Goal: Check status: Check status

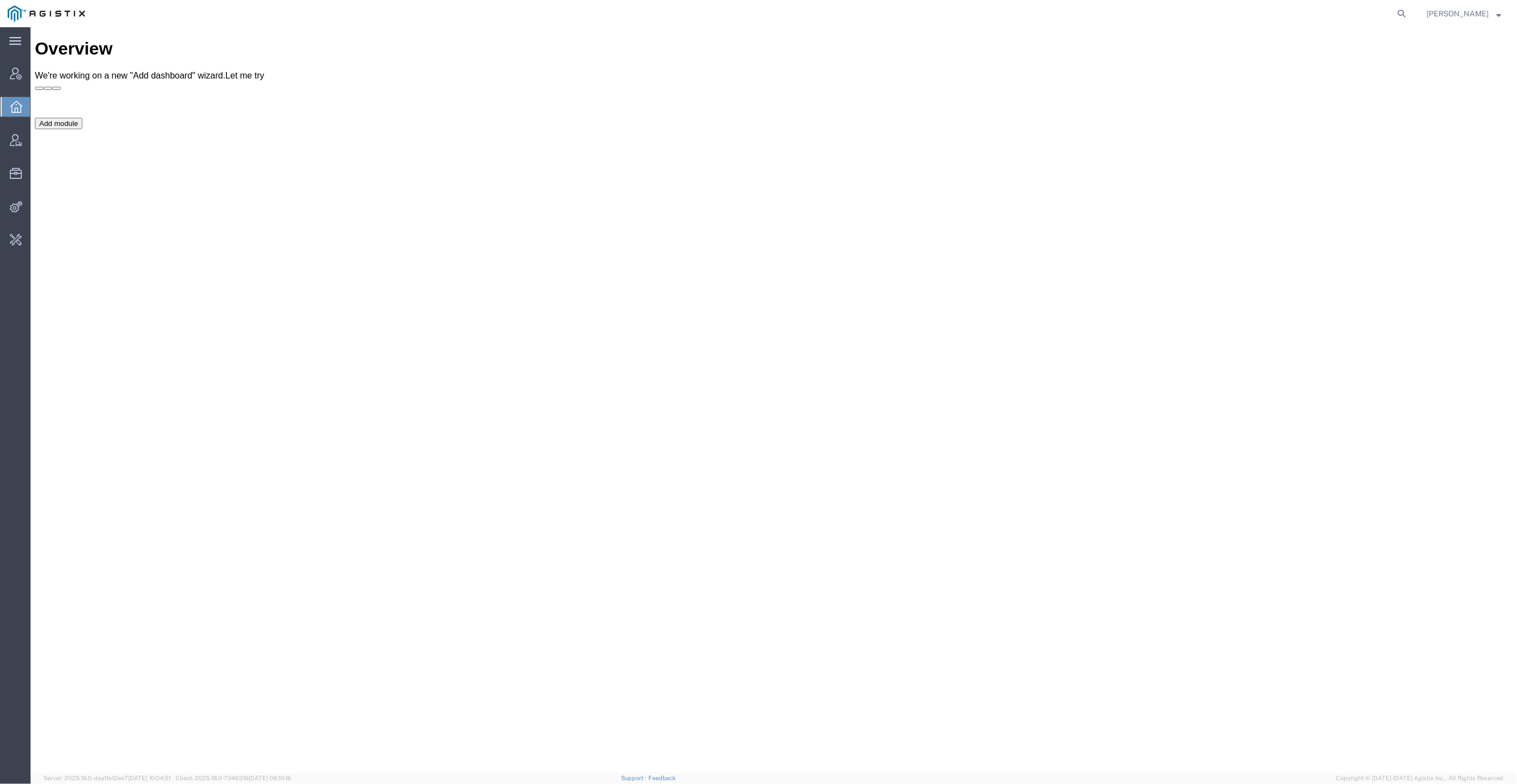
drag, startPoint x: 1423, startPoint y: 261, endPoint x: 1400, endPoint y: 246, distance: 27.5
click at [1422, 261] on div "Overview We're working on a new "Add dashboard" wizard. Let me try Add module" at bounding box center [773, 411] width 1478 height 745
click at [1409, 10] on icon at bounding box center [1402, 14] width 16 height 16
paste input "56691421"
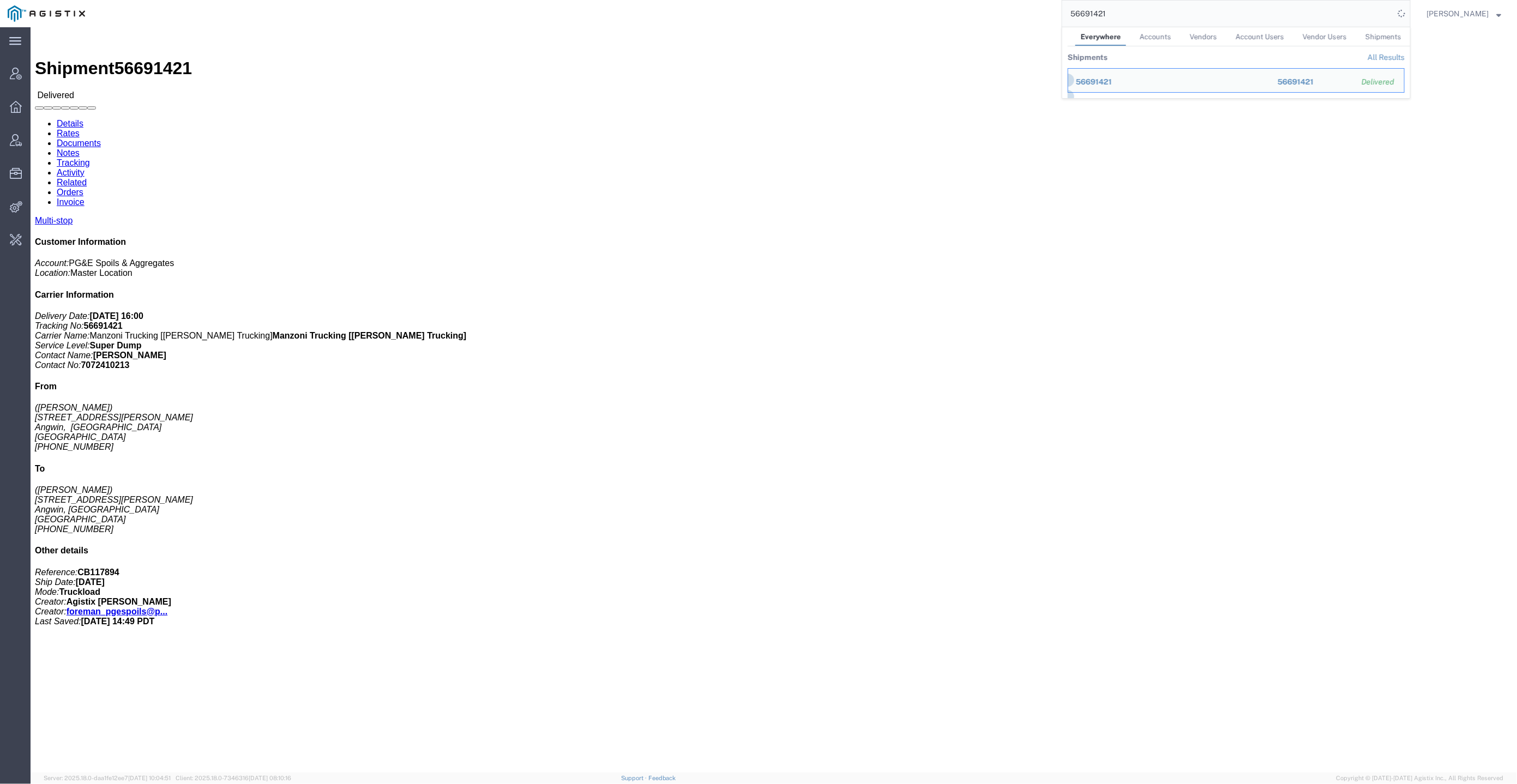
drag, startPoint x: 1409, startPoint y: 190, endPoint x: 1403, endPoint y: 192, distance: 6.3
click p "Delivery Date: 09/03/2025 16:00 Tracking No: 56691421 Carrier Name: Manzoni Tru…"
drag, startPoint x: 1390, startPoint y: 198, endPoint x: 1344, endPoint y: 200, distance: 46.0
click b "Robyn Morawicz"
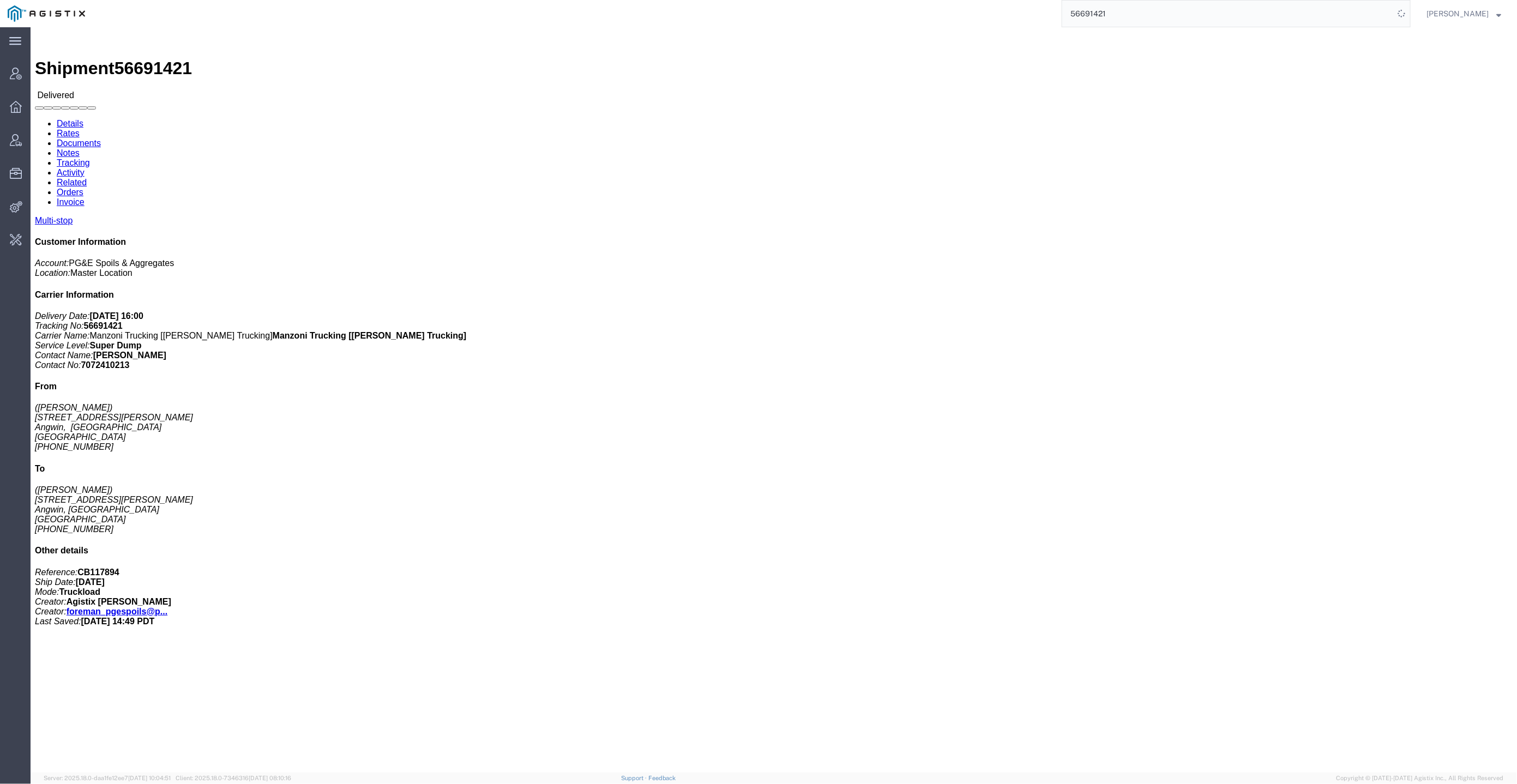
drag, startPoint x: 1334, startPoint y: 201, endPoint x: 1406, endPoint y: 202, distance: 72.0
click p "Delivery Date: 09/03/2025 16:00 Tracking No: 56691421 Carrier Name: Manzoni Tru…"
copy b "Robyn Morawicz"
click span "56691421"
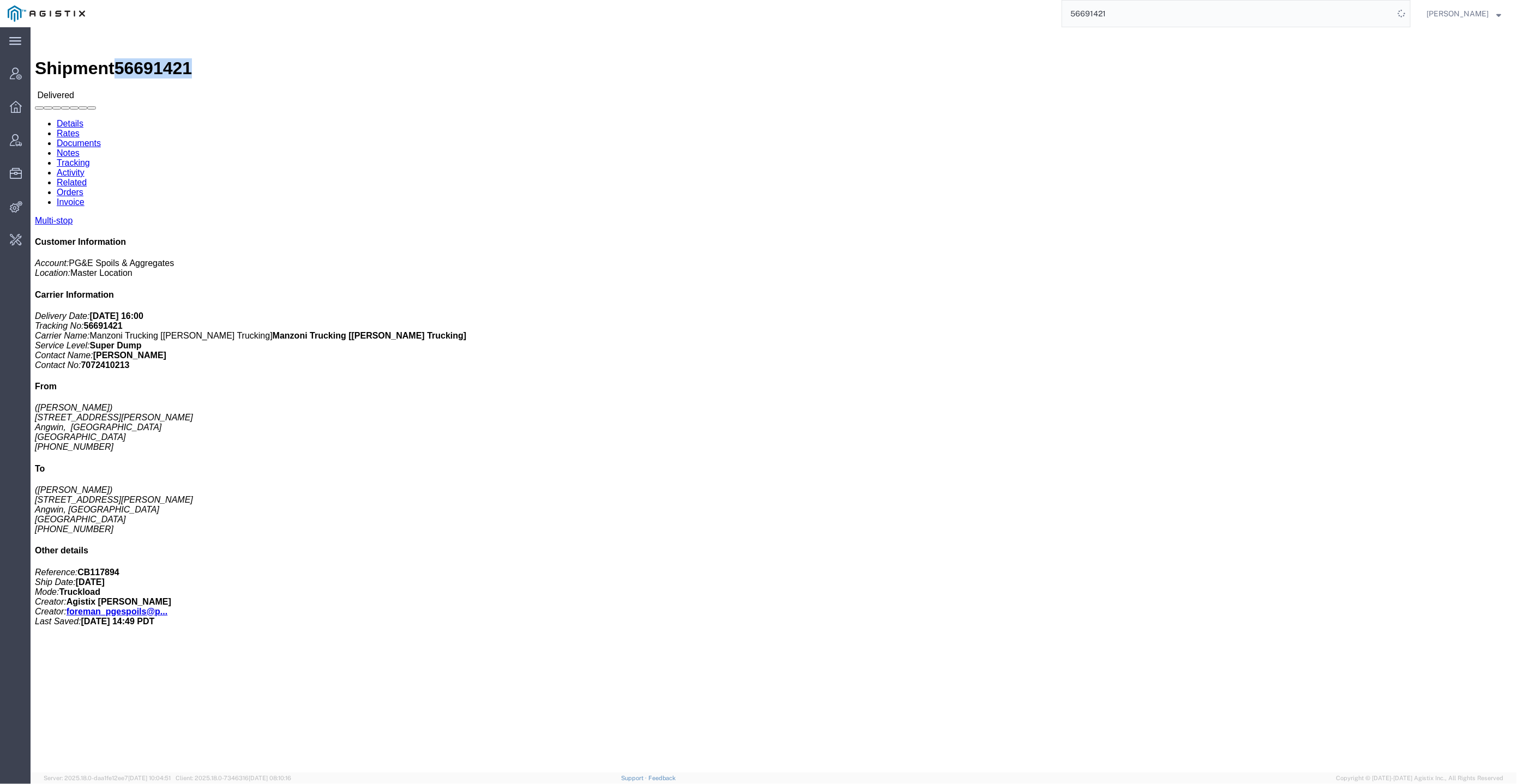
copy span "56691421"
click at [1326, 18] on input "56691421" at bounding box center [1228, 14] width 332 height 26
paste input "707365"
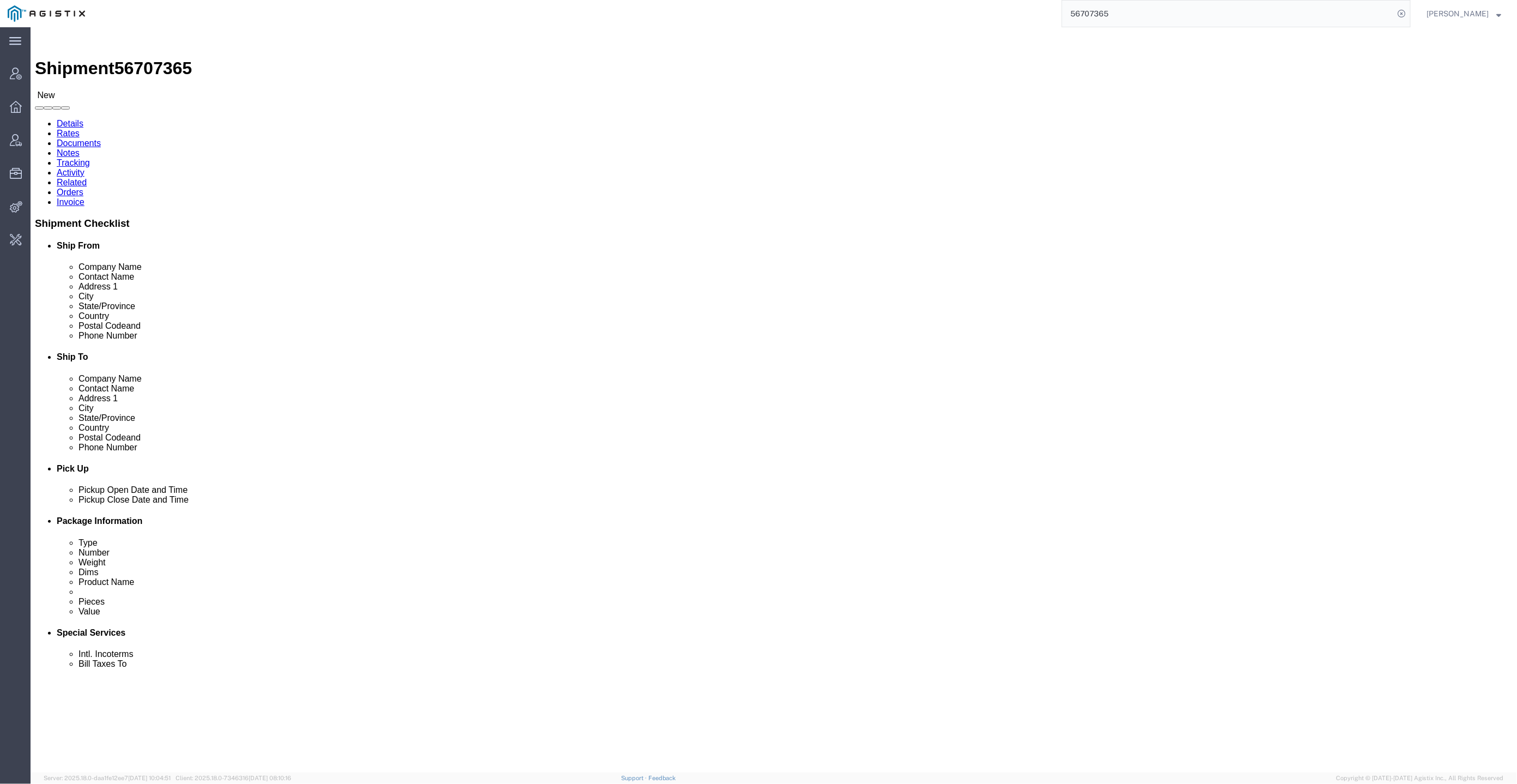
click link "Activity"
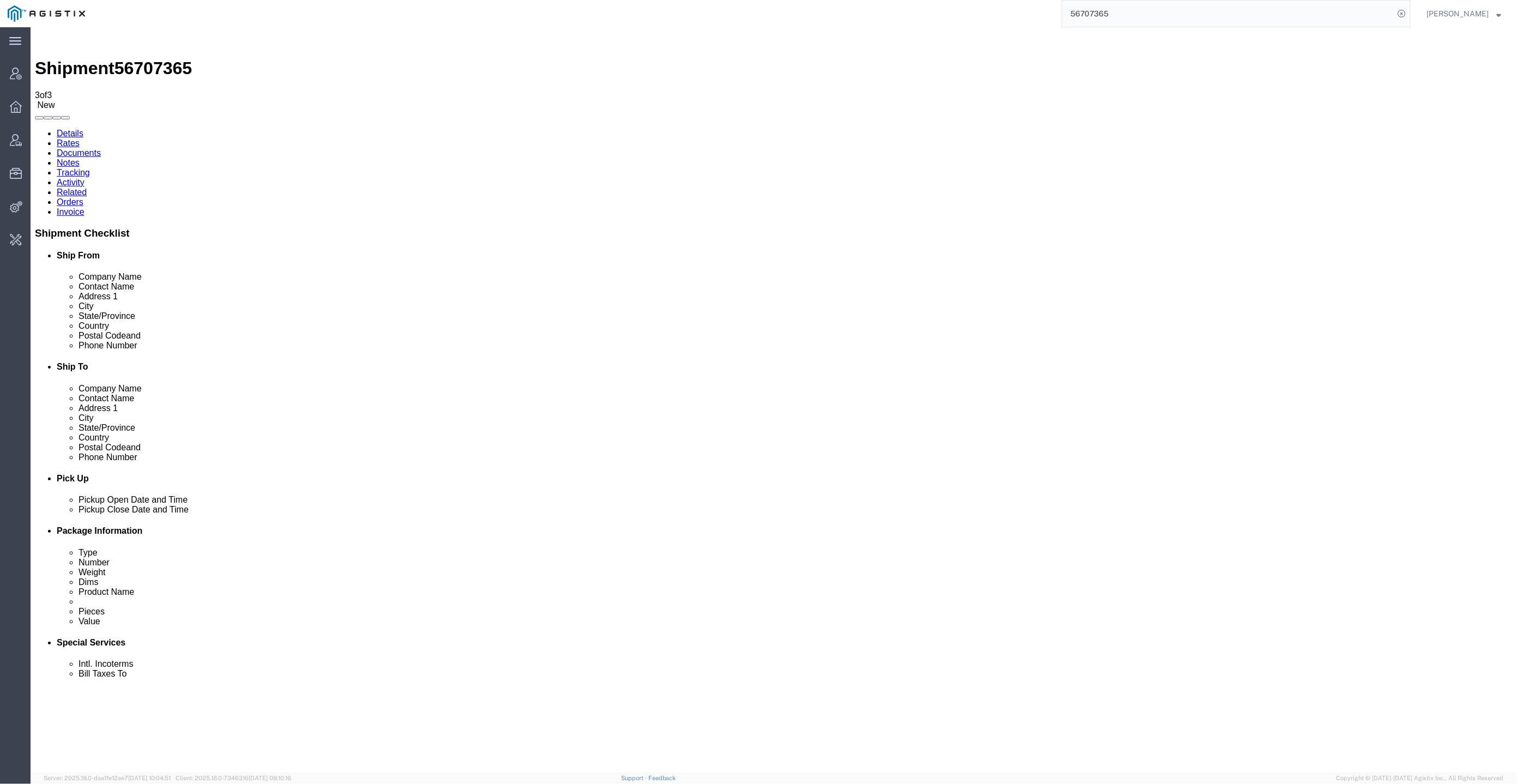
click at [62, 128] on link "Details" at bounding box center [69, 133] width 27 height 10
click link "Activity"
drag, startPoint x: 731, startPoint y: 148, endPoint x: 1251, endPoint y: 27, distance: 533.9
click at [1213, 12] on input "56707365" at bounding box center [1228, 14] width 332 height 26
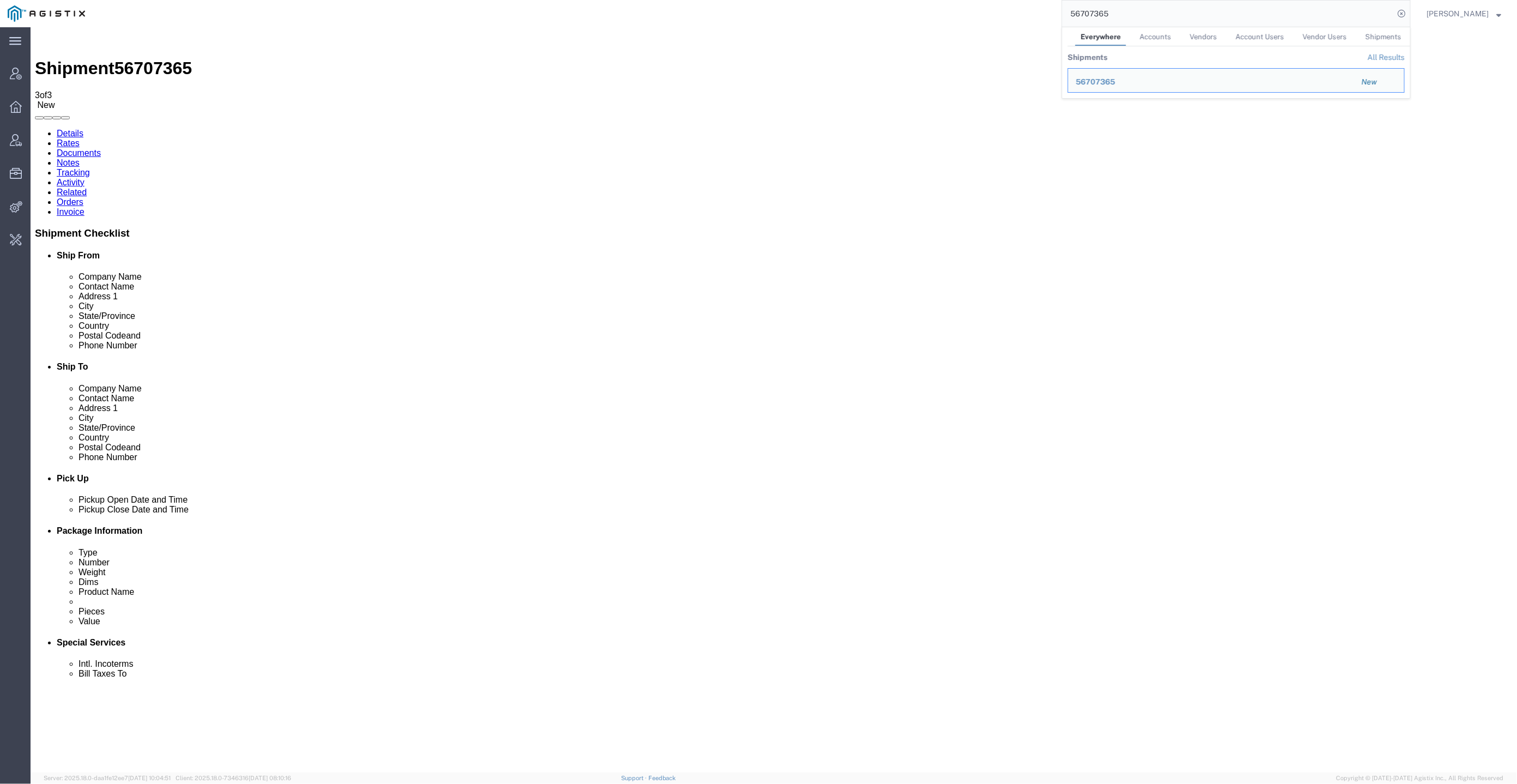
click at [1213, 12] on input "56707365" at bounding box center [1228, 14] width 332 height 26
paste input "mary@ttenterprises.com"
click at [1103, 20] on input "mary@ttenterprises.com" at bounding box center [1228, 14] width 332 height 26
type input "mary@ttenterprises.com"
click at [1118, 78] on div "Mary Torres" at bounding box center [1102, 82] width 52 height 11
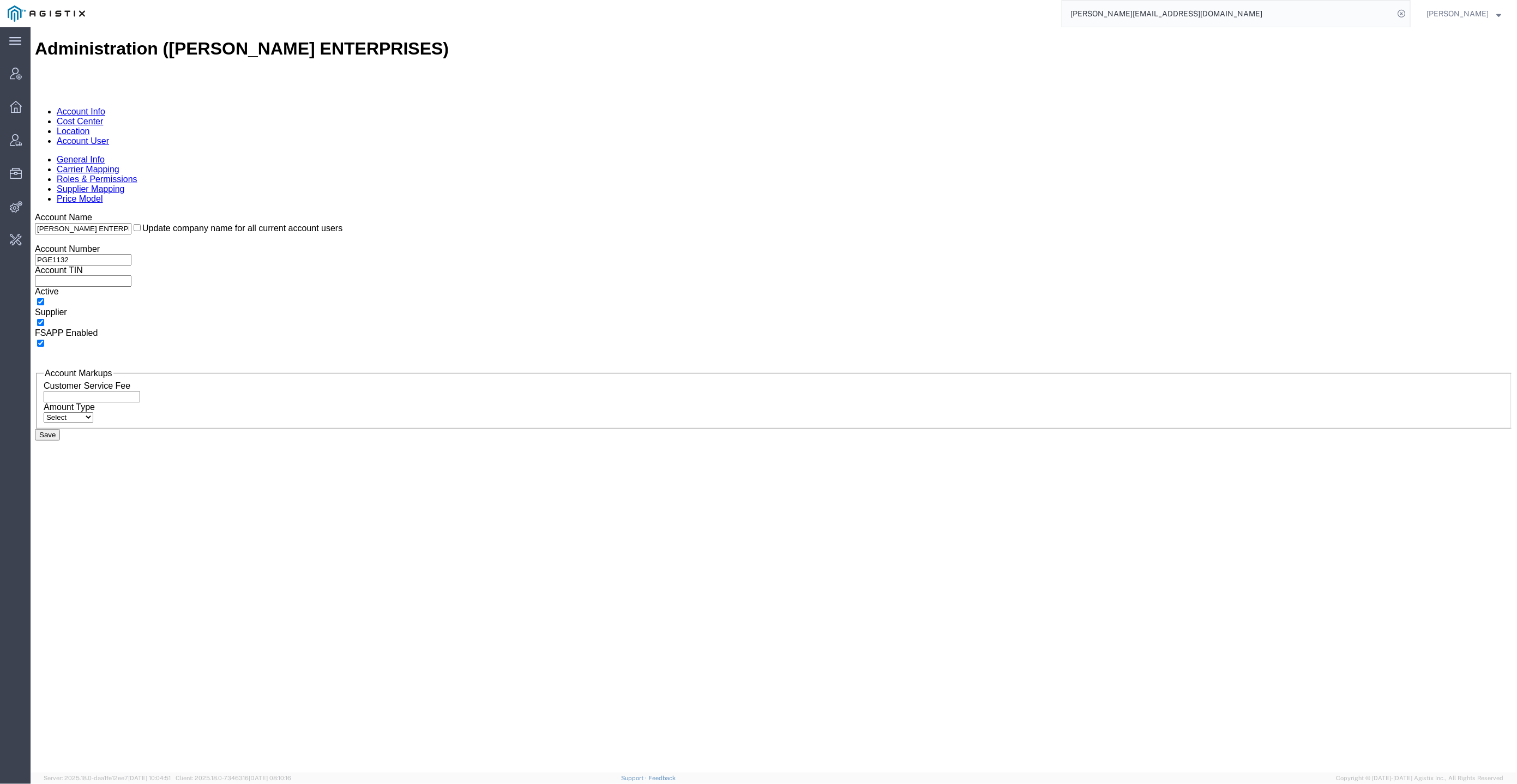
click at [271, 106] on ul "Account Info Cost Center Location Account User" at bounding box center [773, 126] width 1478 height 39
click at [109, 136] on link "Account User" at bounding box center [82, 140] width 53 height 10
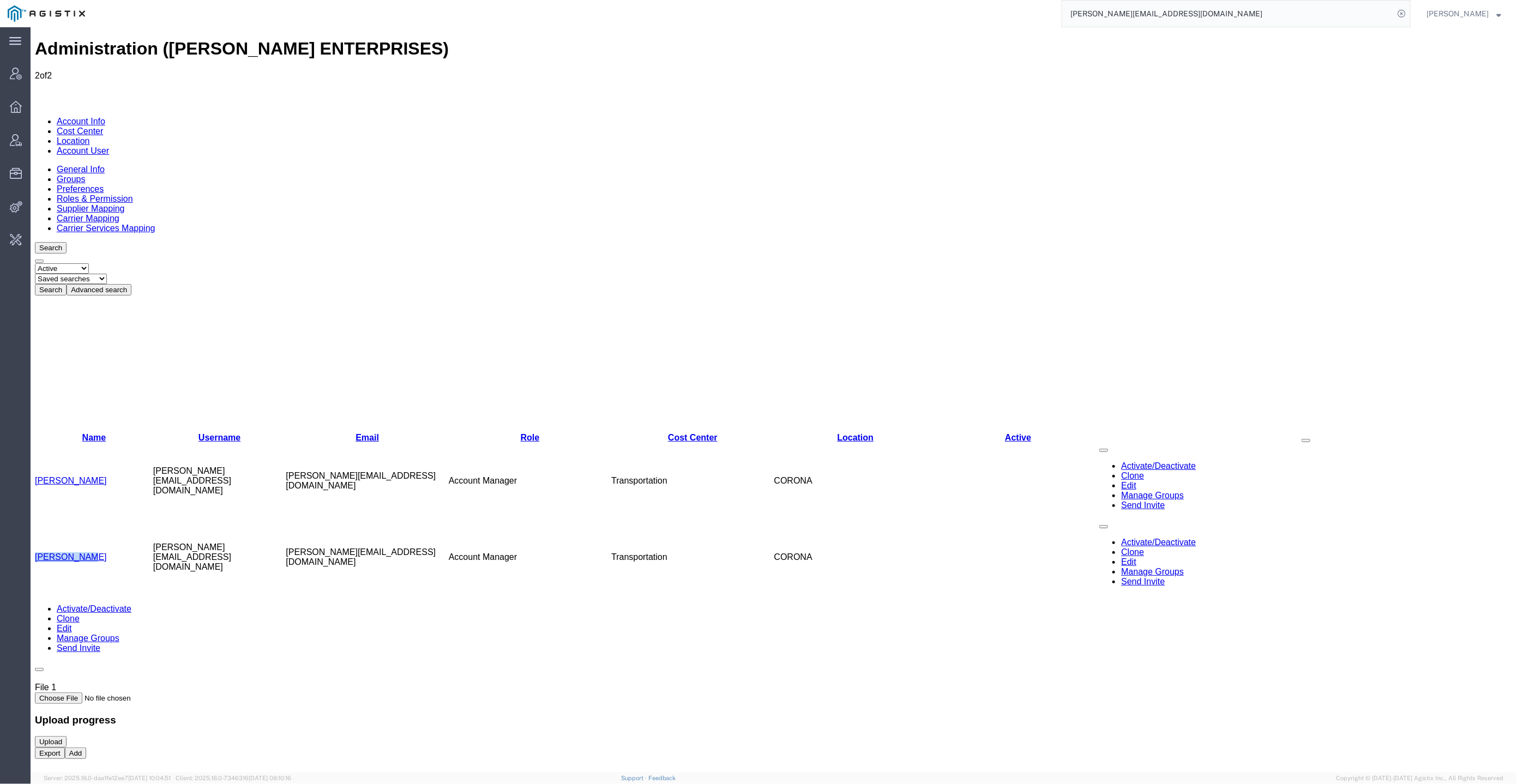
drag, startPoint x: 97, startPoint y: 199, endPoint x: 39, endPoint y: 196, distance: 58.1
click at [39, 519] on td "Mary Torres" at bounding box center [93, 557] width 118 height 76
copy link "Mary Torres"
click at [69, 552] on link "Mary Torres" at bounding box center [70, 556] width 72 height 10
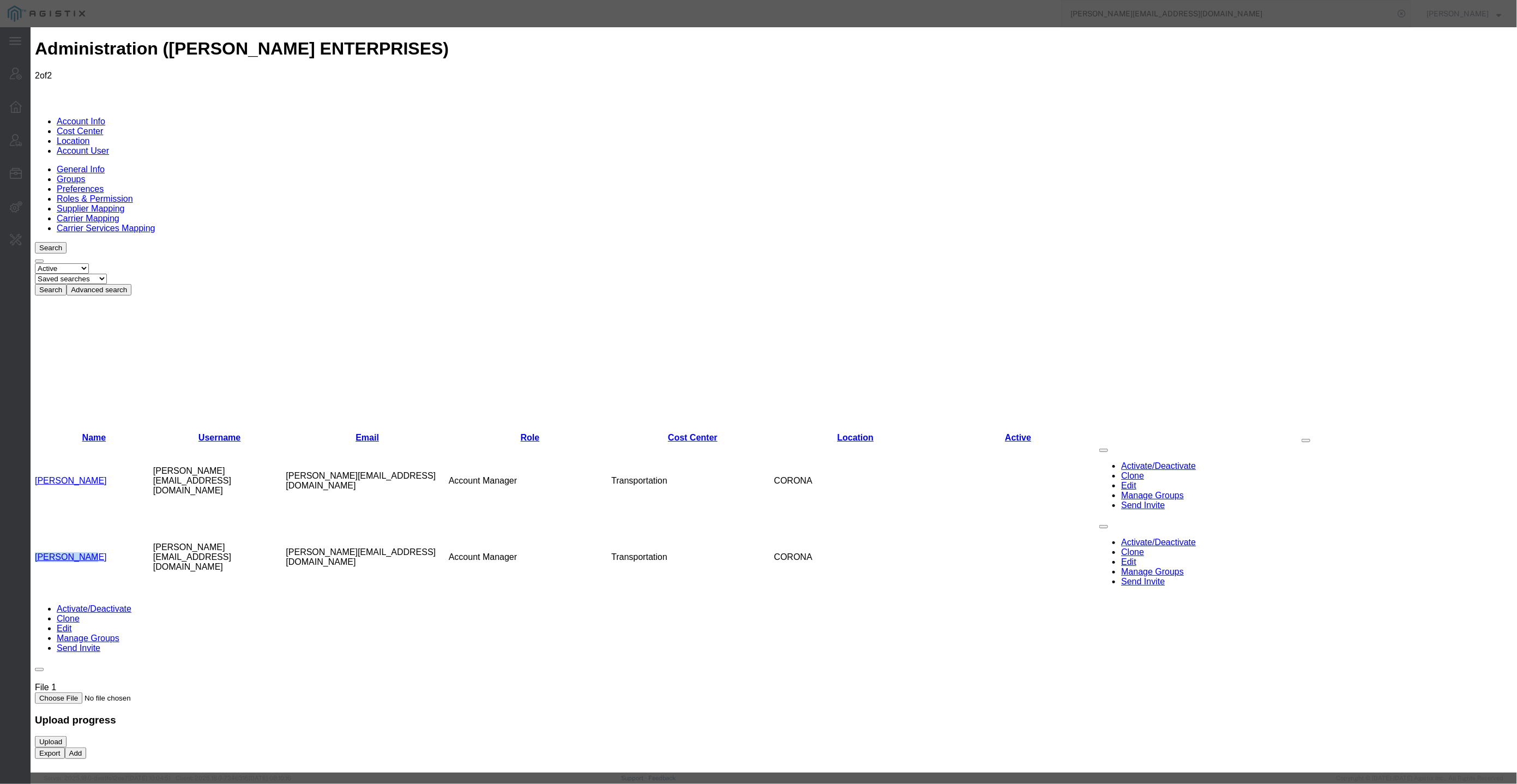
select select "COSTCENTER"
select select "10946"
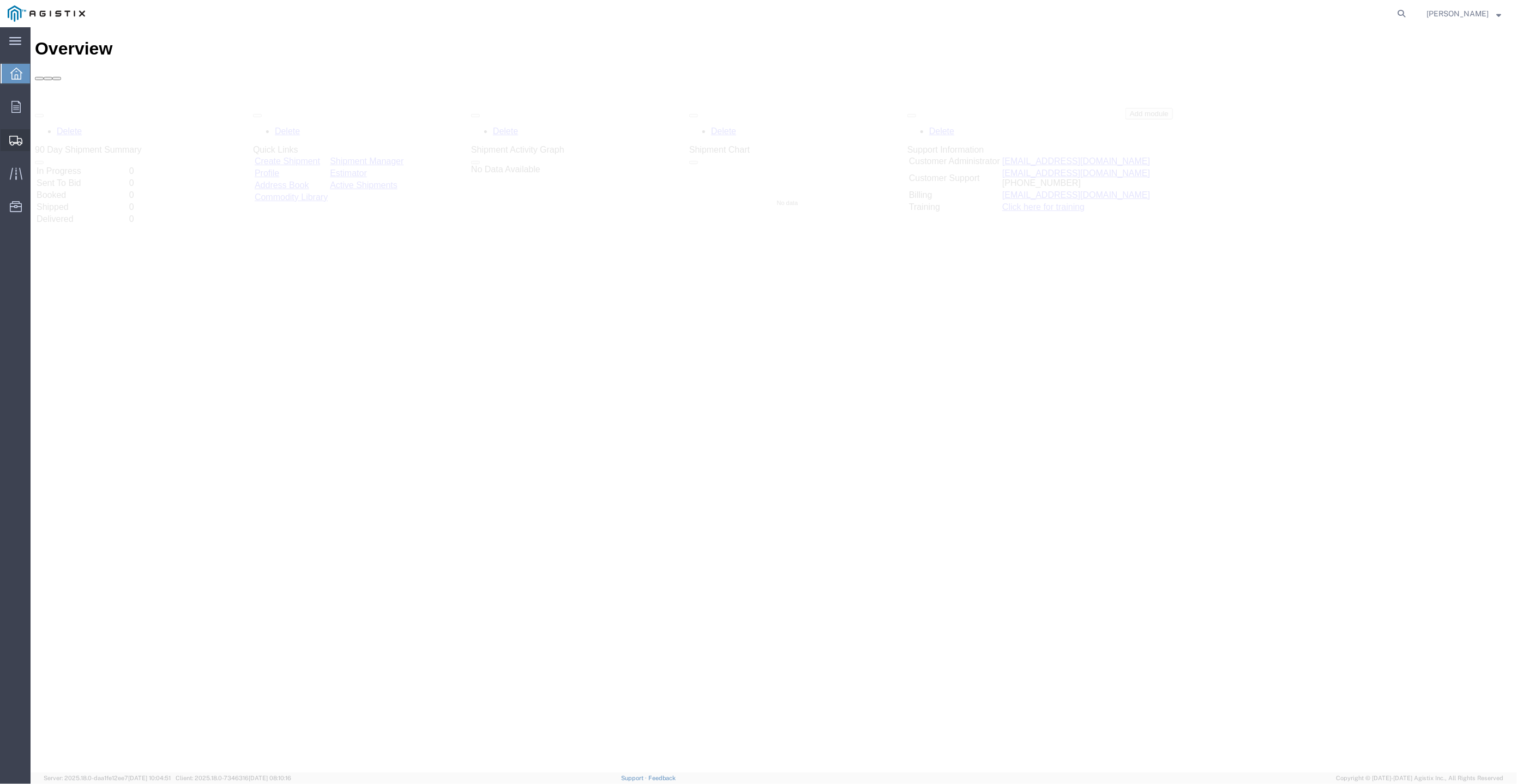
click at [23, 140] on div at bounding box center [16, 140] width 30 height 22
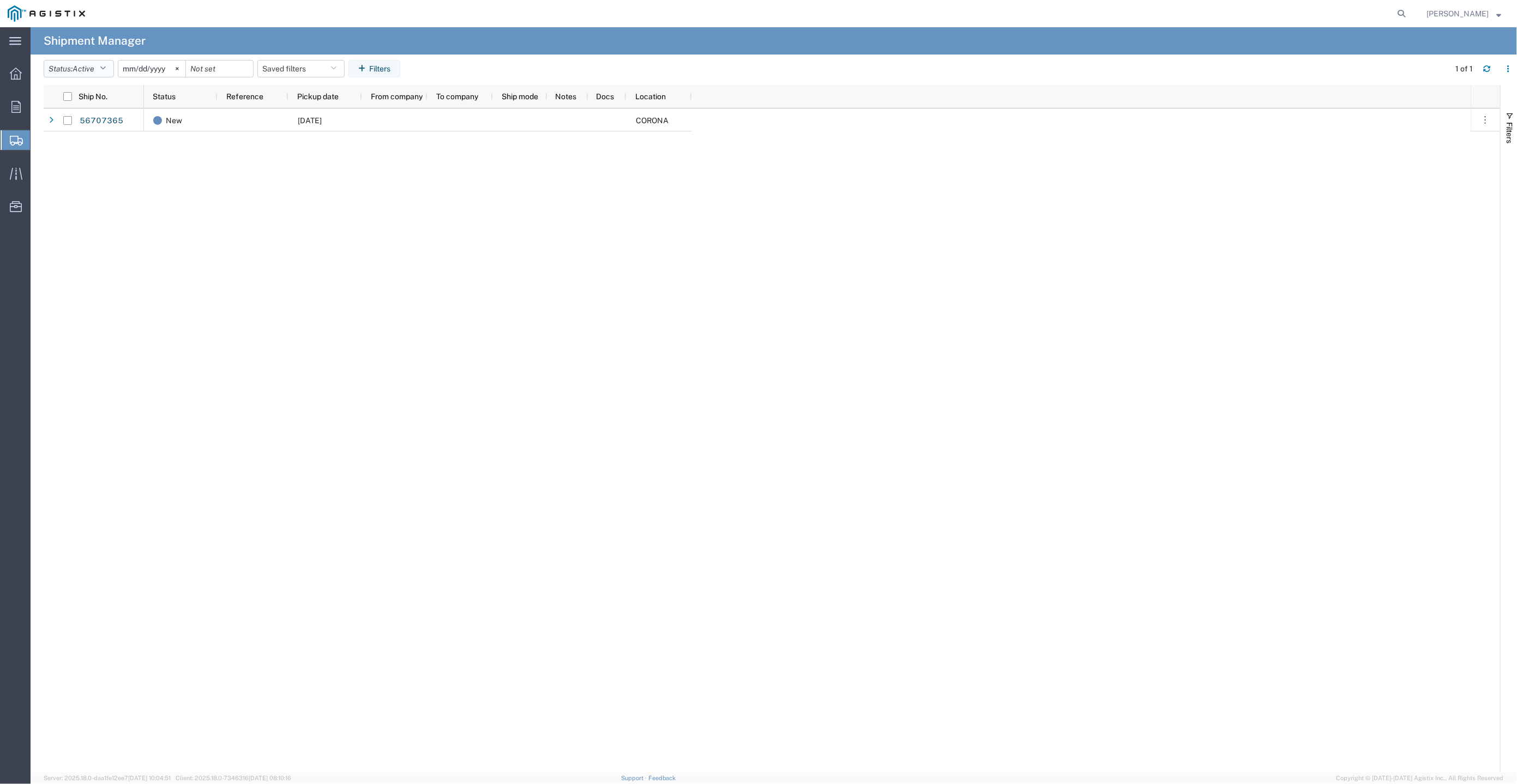
click at [94, 72] on span "Active" at bounding box center [83, 69] width 22 height 9
click at [105, 127] on span "All" at bounding box center [108, 126] width 127 height 17
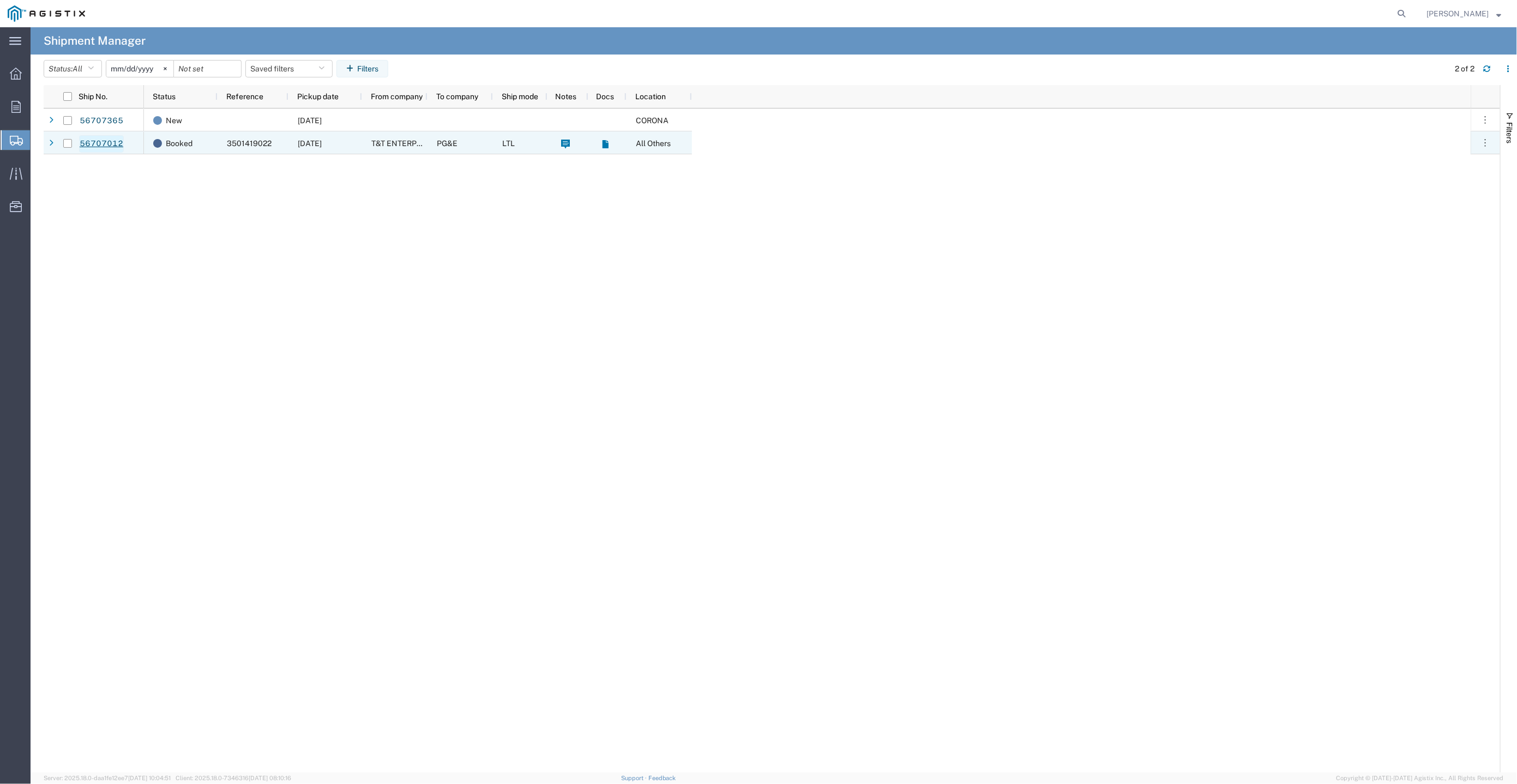
click at [109, 146] on link "56707012" at bounding box center [101, 143] width 45 height 17
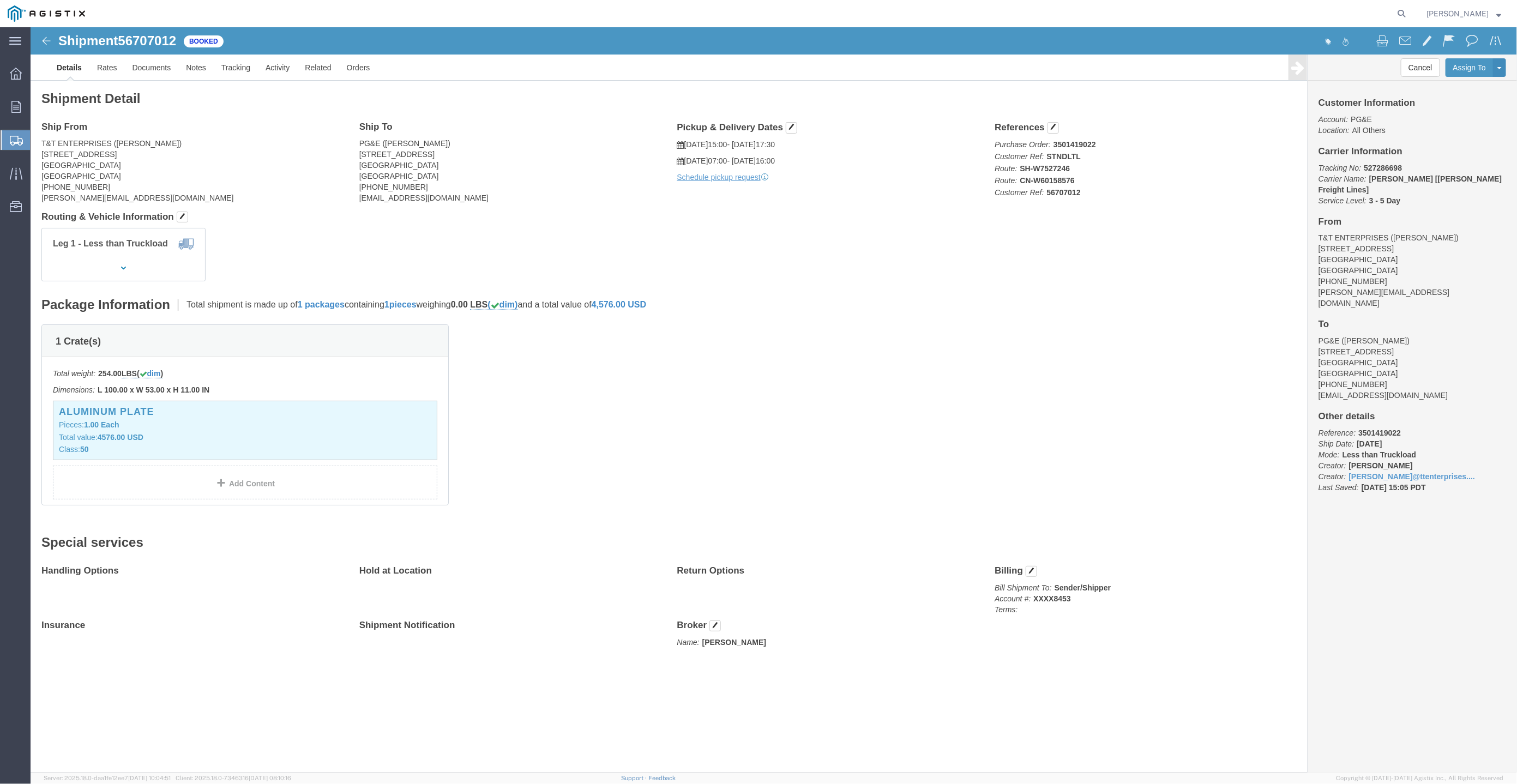
click span "56707012"
copy span "56707012"
drag, startPoint x: 79, startPoint y: 112, endPoint x: 11, endPoint y: 113, distance: 68.0
click address "T&T ENTERPRISES (ERIC SIMON) 1220 RAILROAD STREET CORONA, CA 92882 United State…"
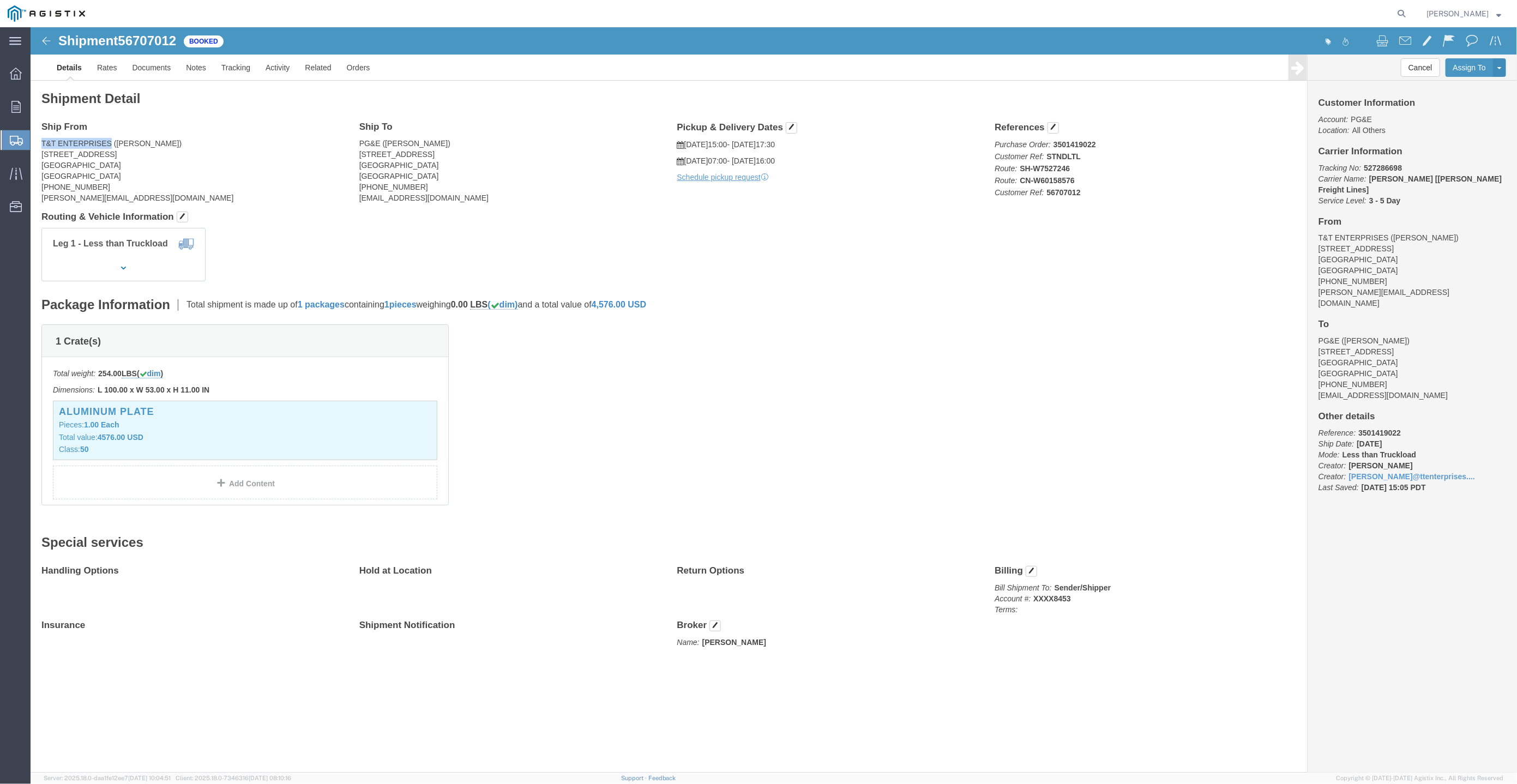
copy address "T&T ENTERPRISES"
click div "Leg 1 - Less than Truckload"
click at [1434, 16] on nav "Mary Torres" at bounding box center [763, 14] width 1510 height 27
click at [1411, 16] on form at bounding box center [1402, 14] width 17 height 27
click at [1409, 16] on icon at bounding box center [1402, 14] width 16 height 16
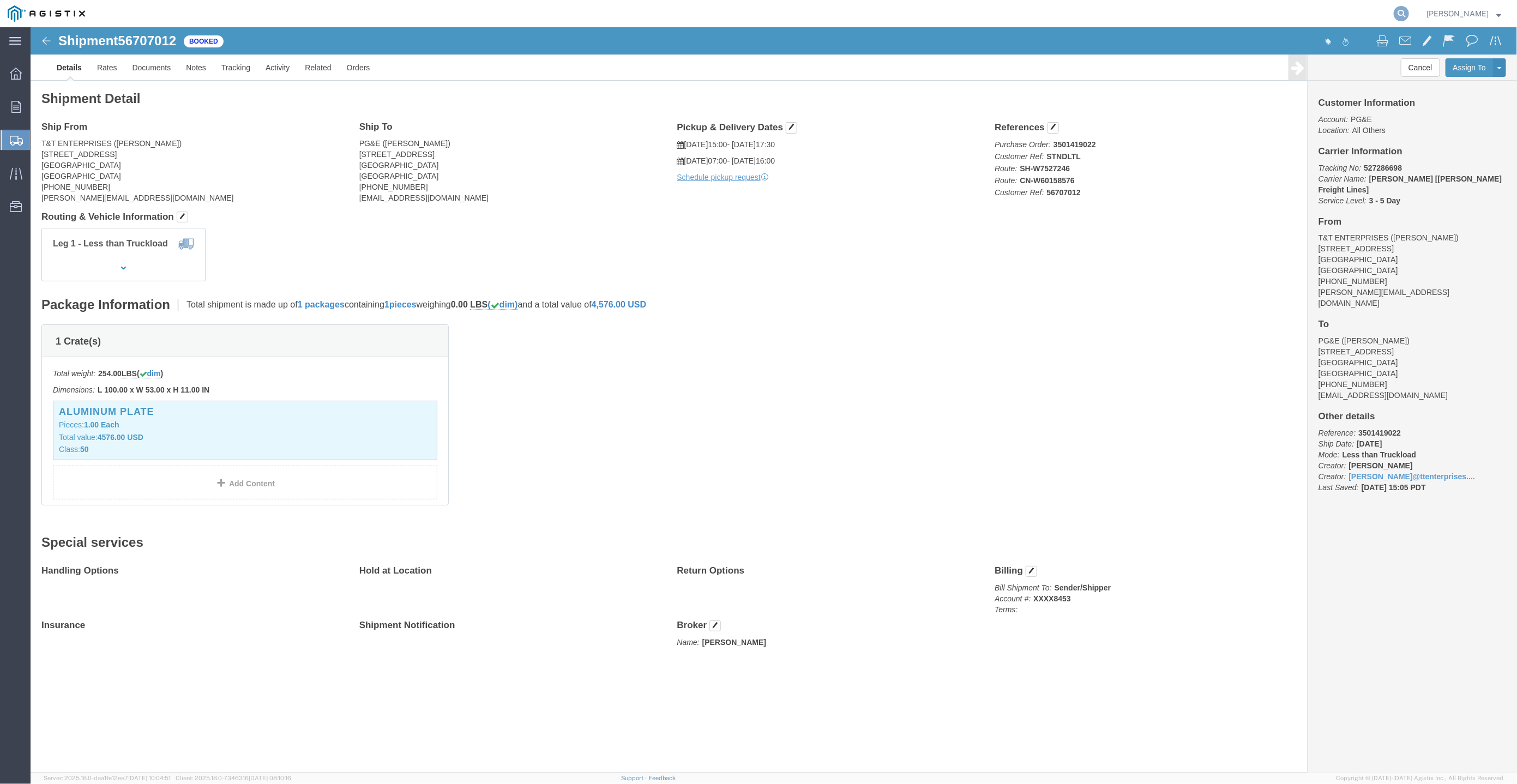
paste input "56706039"
type input "56706039"
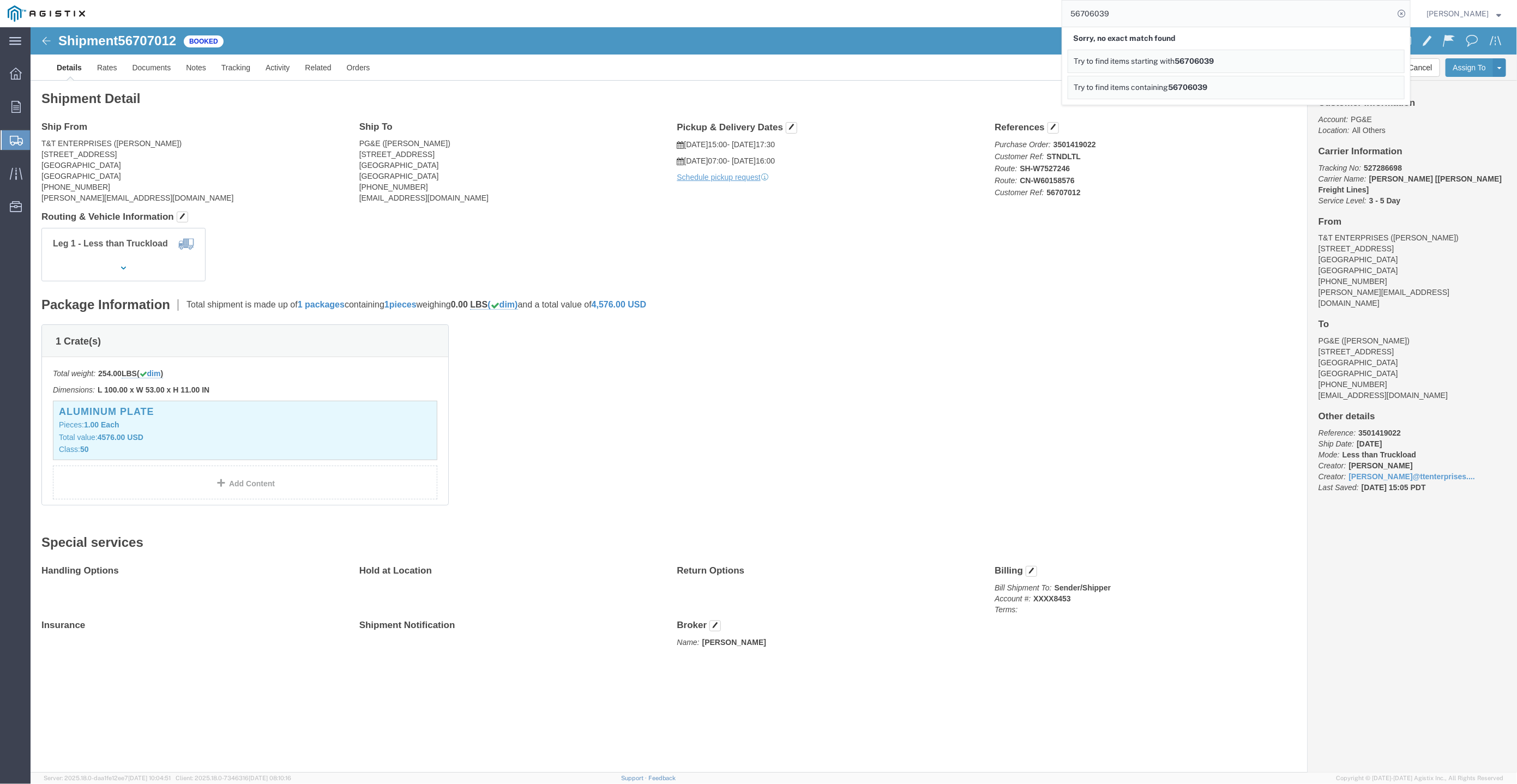
click at [1462, 17] on span "Mary Torres" at bounding box center [1458, 14] width 62 height 12
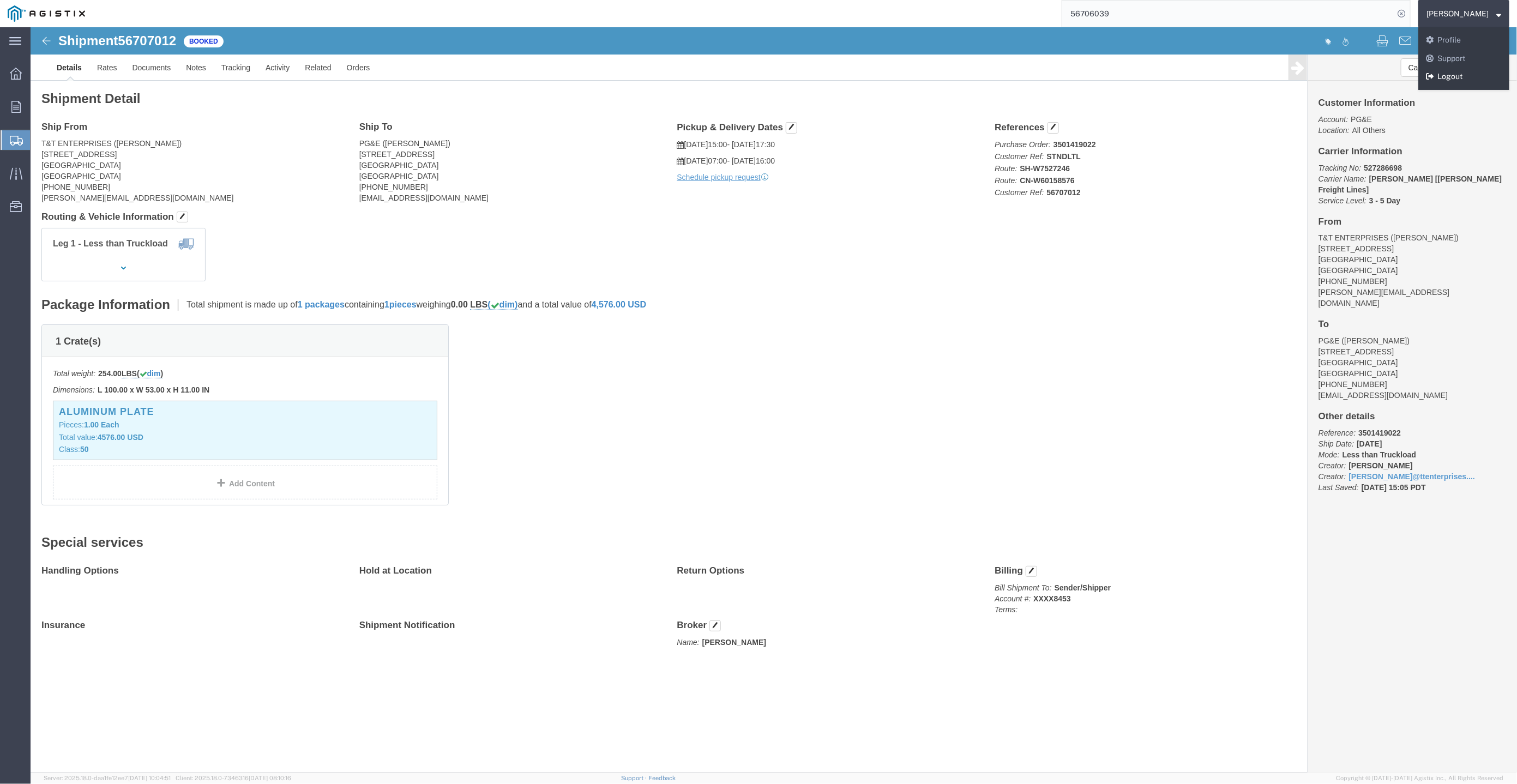
click at [1459, 77] on link "Logout" at bounding box center [1464, 76] width 91 height 19
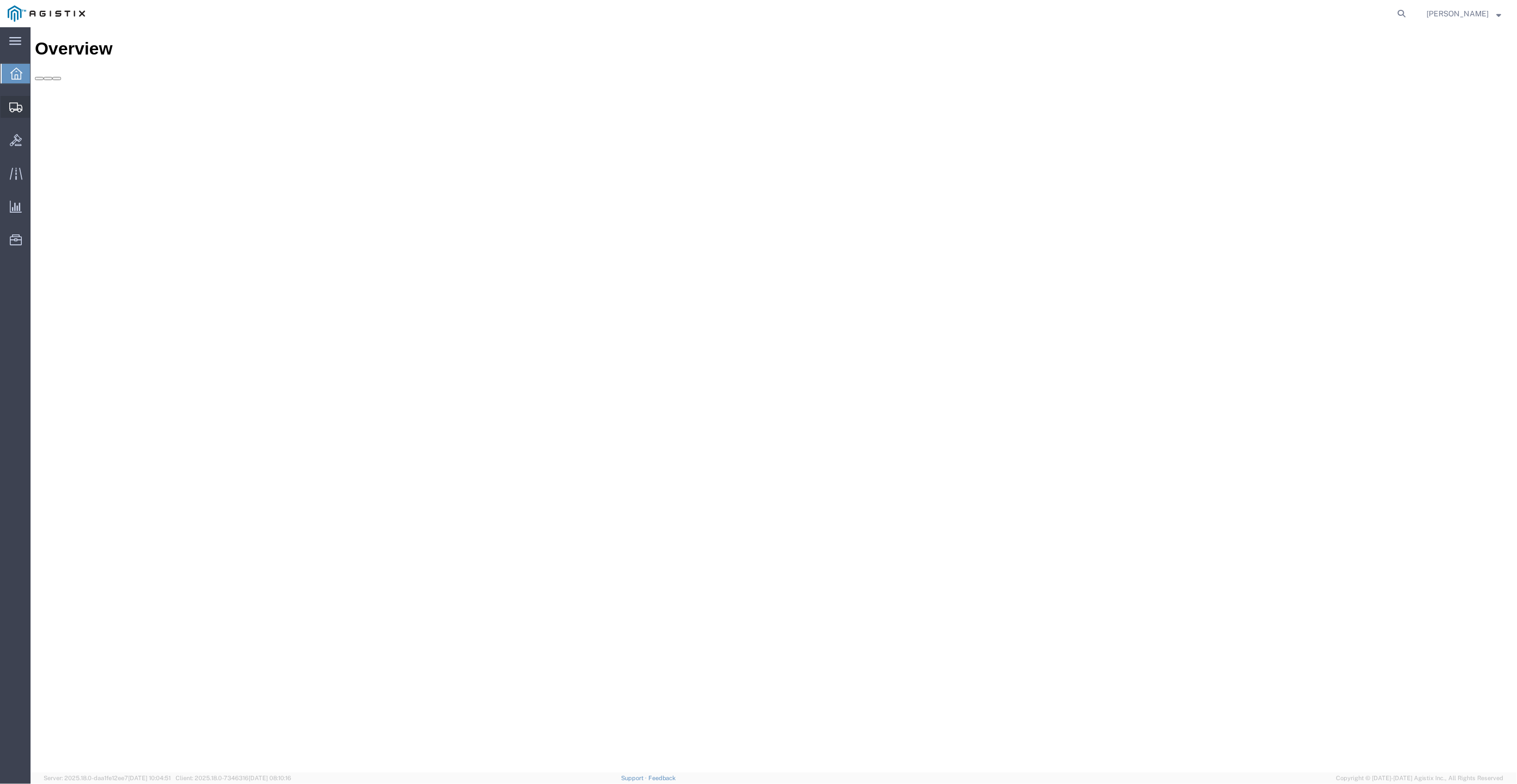
click at [24, 106] on div at bounding box center [16, 107] width 30 height 22
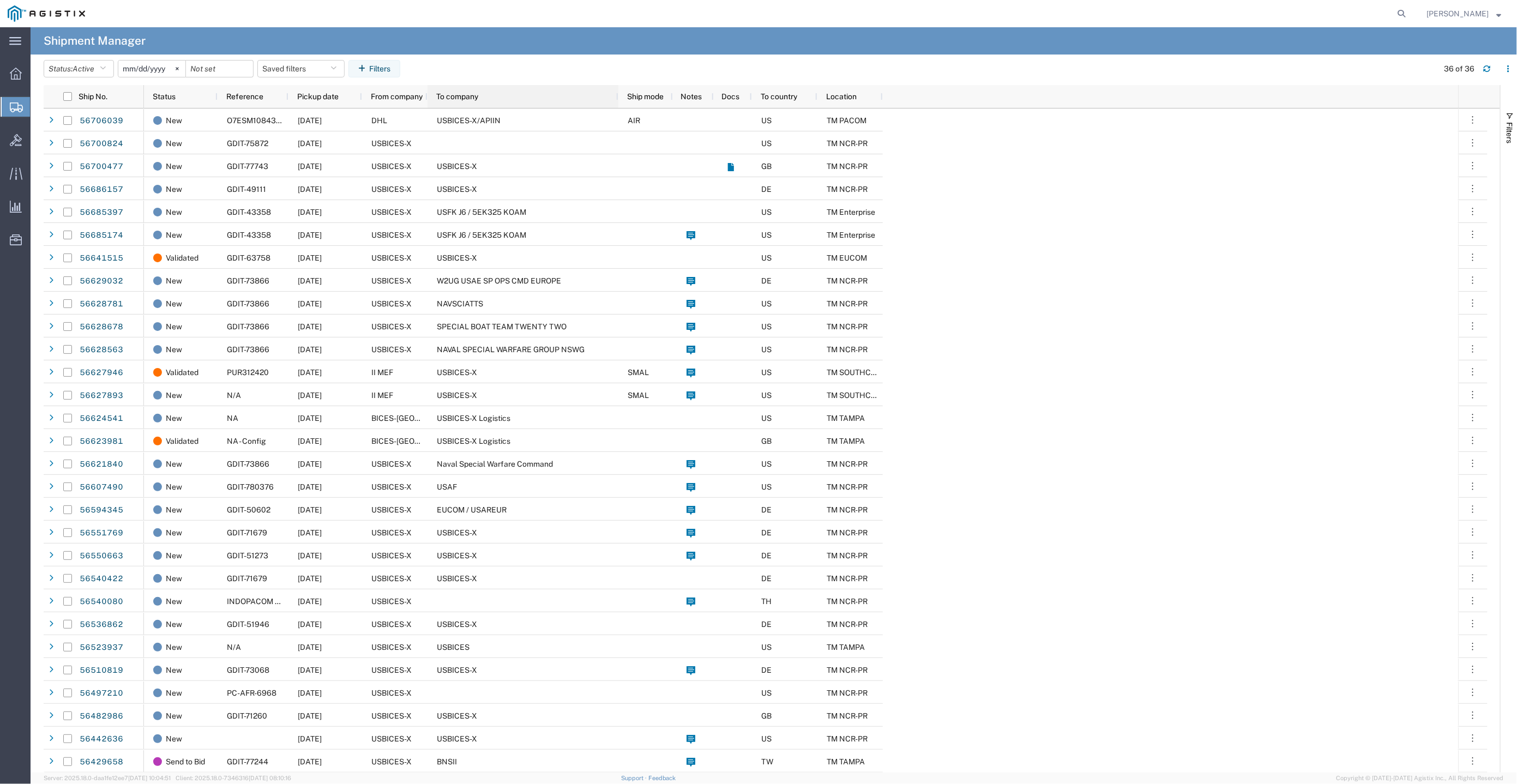
drag, startPoint x: 490, startPoint y: 92, endPoint x: 615, endPoint y: 91, distance: 125.0
click at [615, 91] on div "To company" at bounding box center [522, 96] width 191 height 23
click at [488, 76] on agx-table-filter-chips "Status: Active Active All Approved Booked Canceled Delivered Denied New On Hold…" at bounding box center [738, 72] width 1389 height 25
click at [95, 113] on link "56706039" at bounding box center [101, 121] width 45 height 17
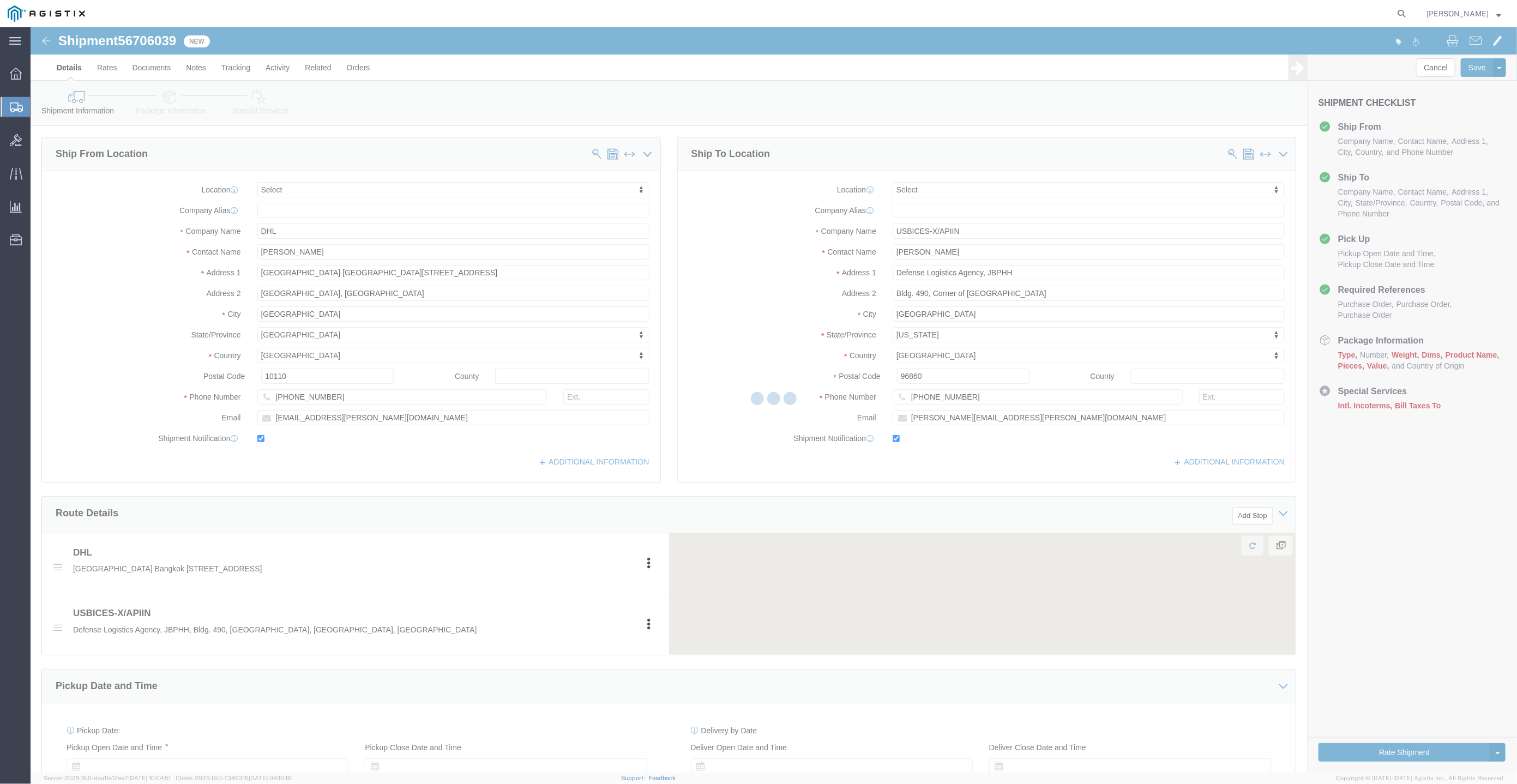
select select
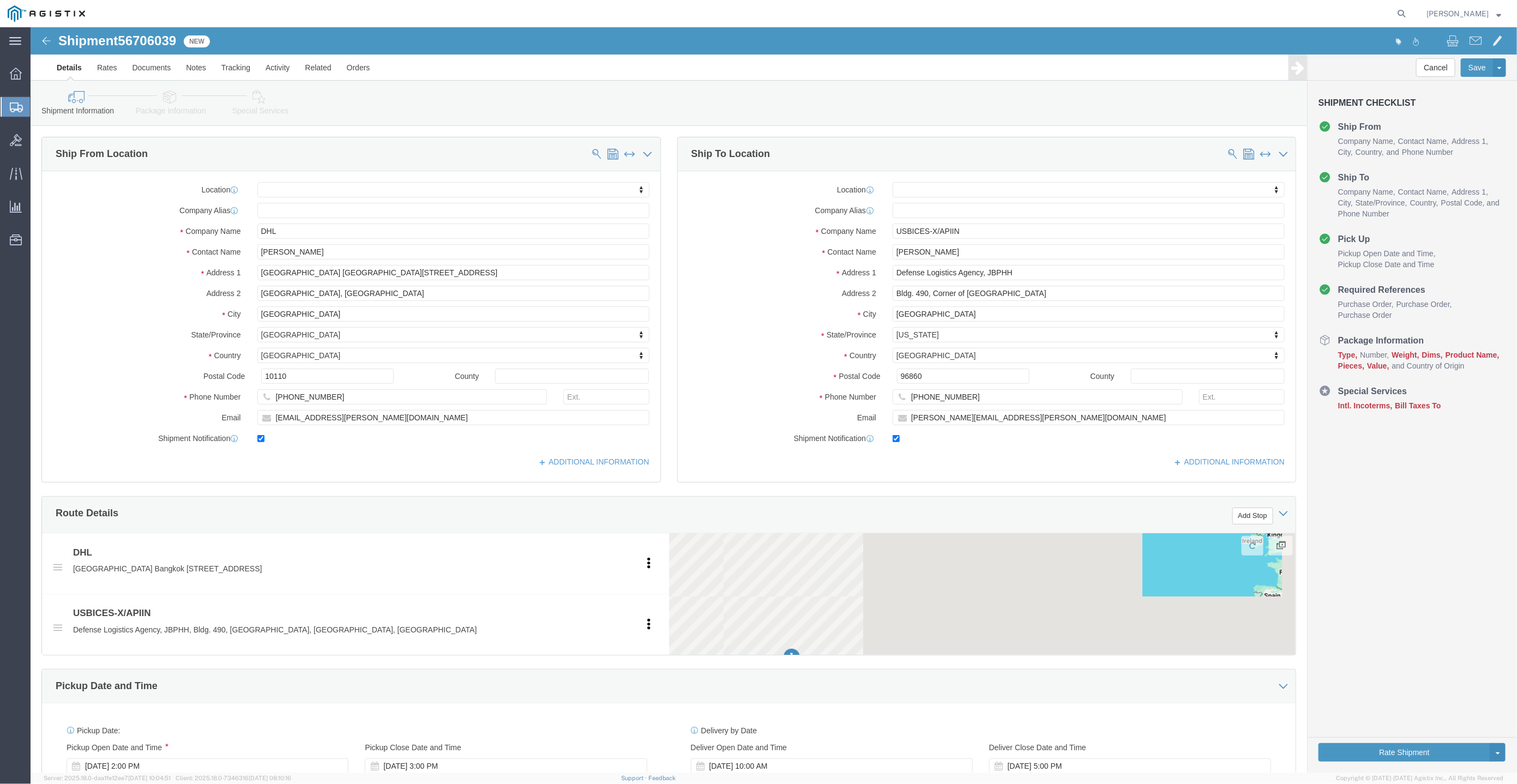
click icon
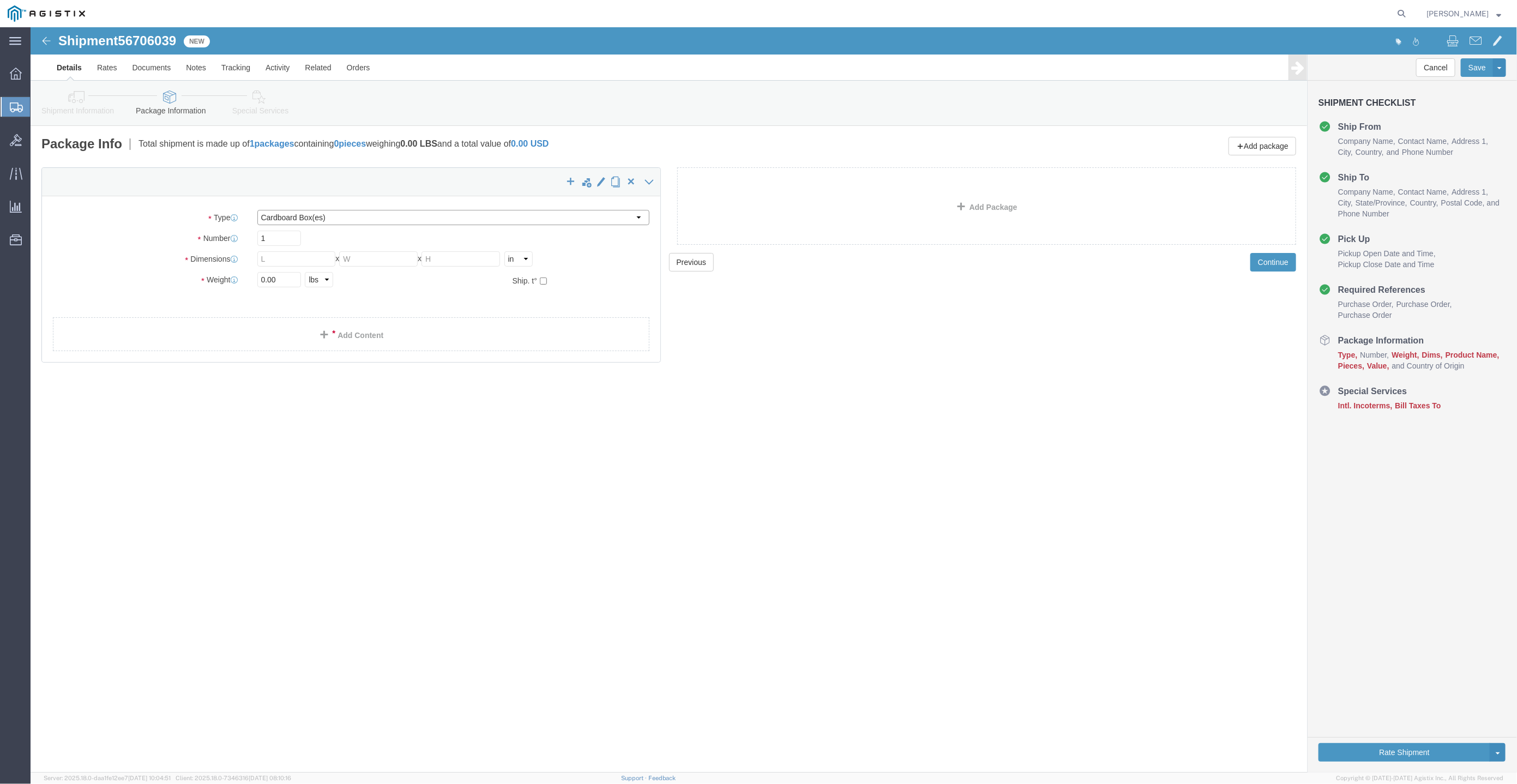
click select "Select Bale(s) Basket(s) Bolt(s) Bottle(s) Buckets Bulk Bundle(s) Can(s) Cardbo…"
click icon
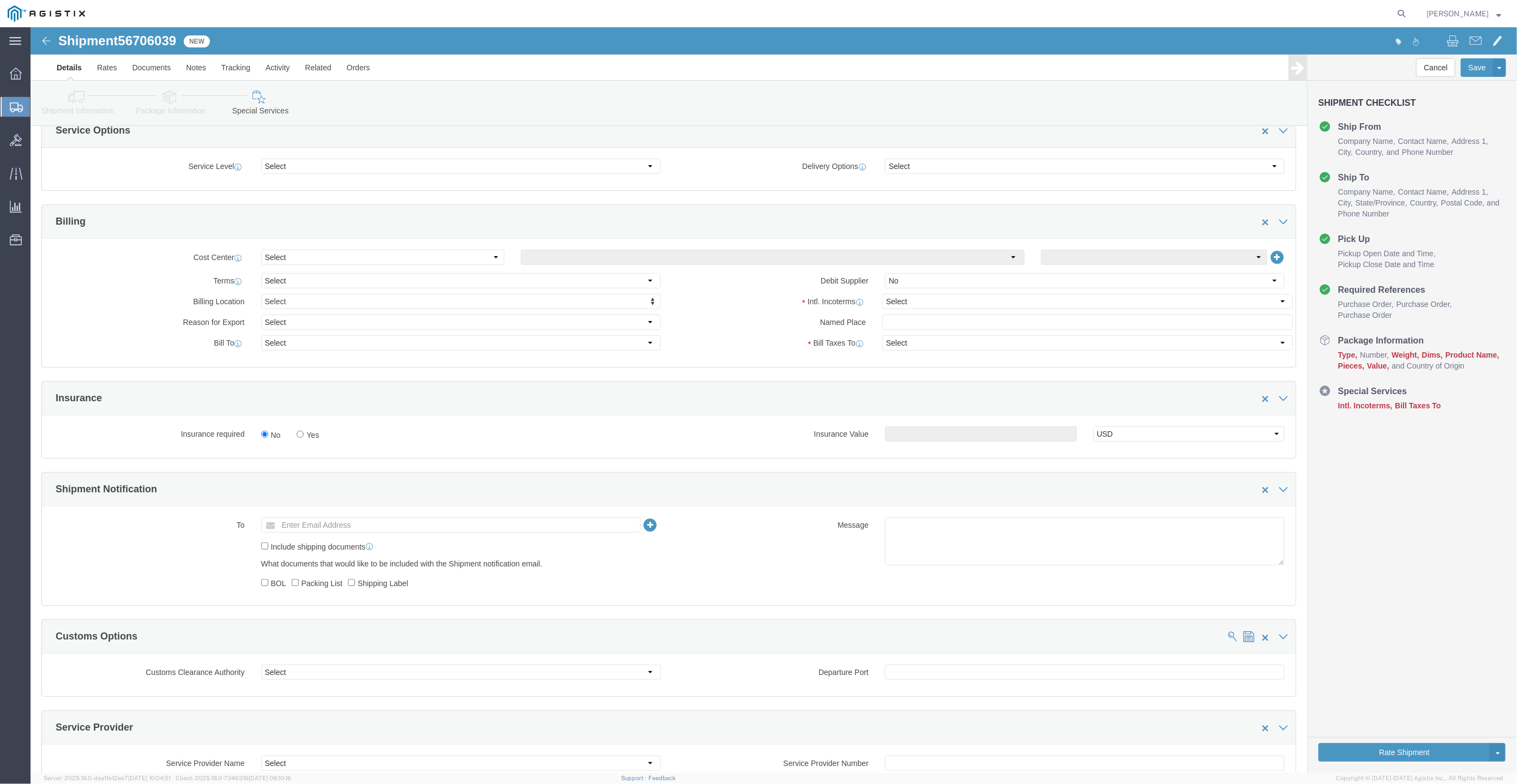
scroll to position [246, 0]
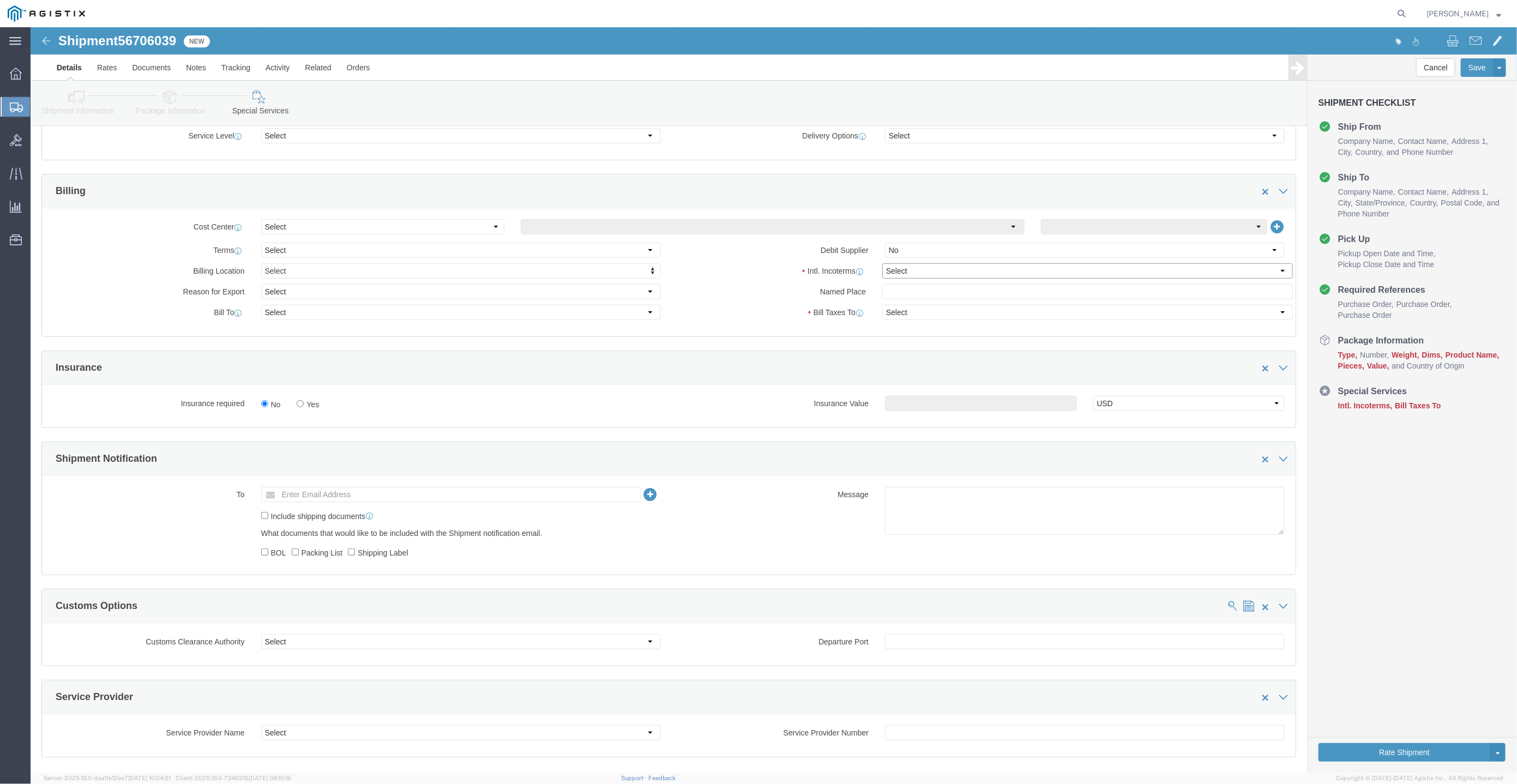
click select "Select Carriage Insurance Paid Carriage Paid To Cost and Freight Cost Insurance…"
drag, startPoint x: 773, startPoint y: 283, endPoint x: 788, endPoint y: 283, distance: 15.0
click label "Bill Taxes To"
click select "Select Recipient Account Sender/Shipper Third Party Account"
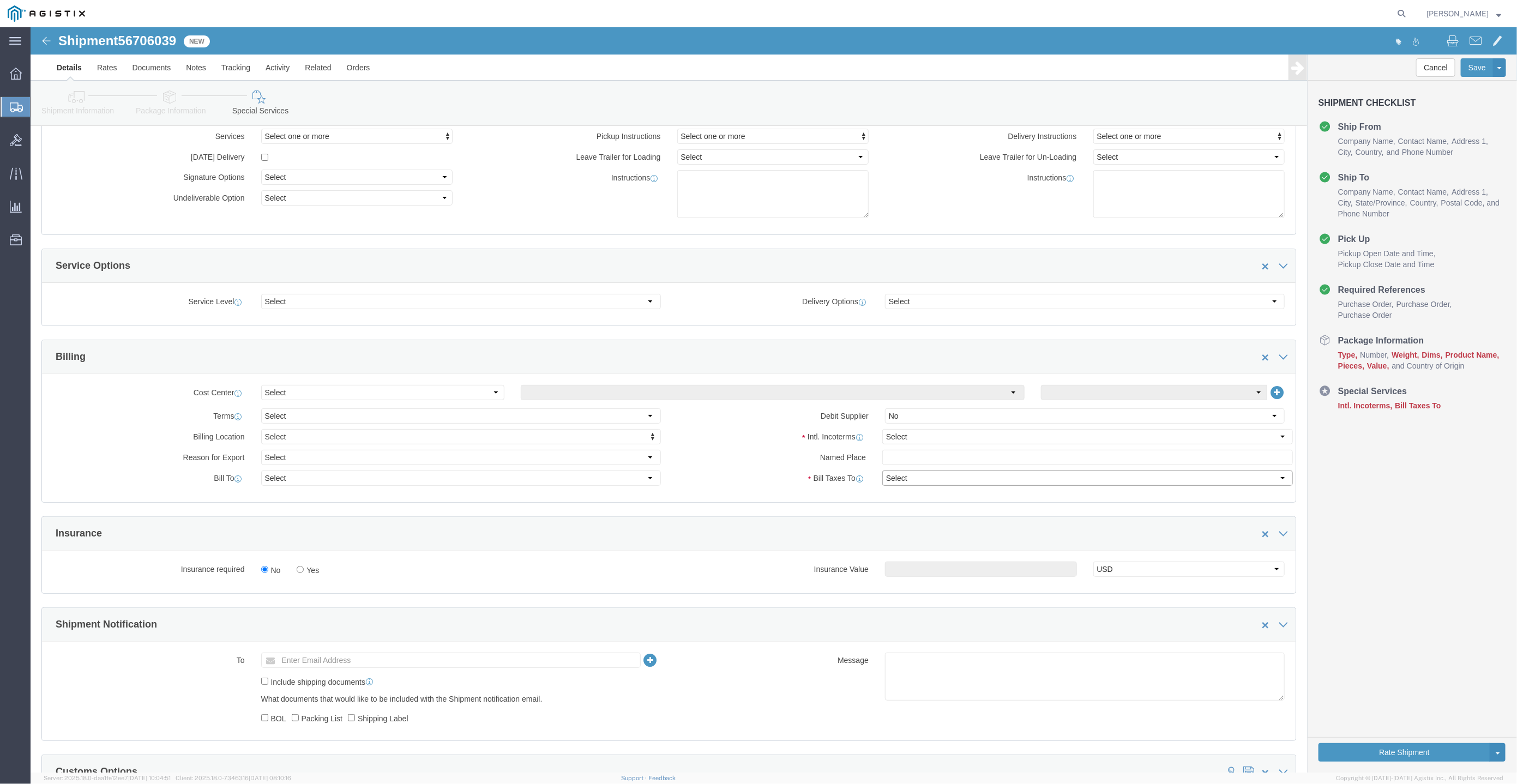
scroll to position [0, 0]
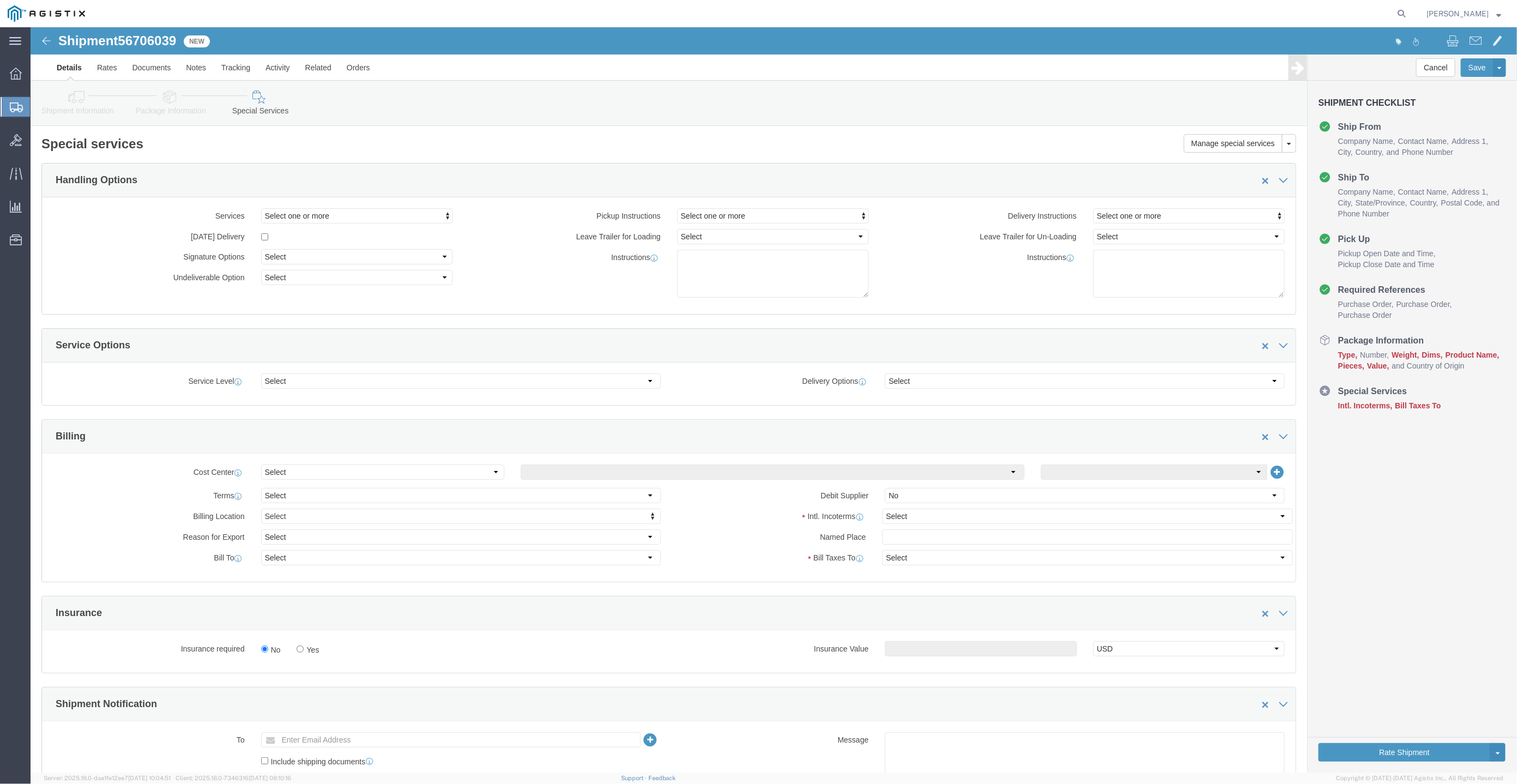
click icon
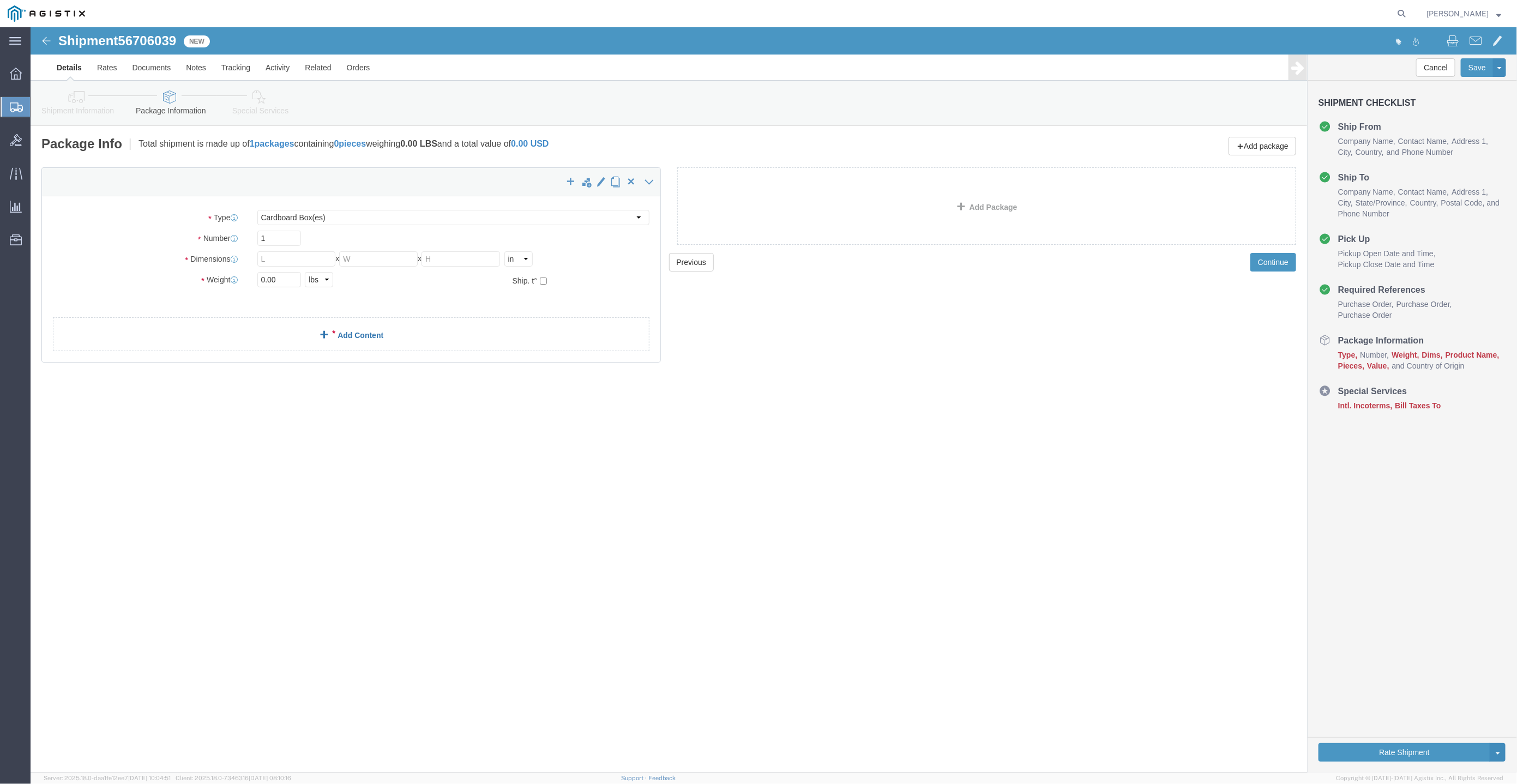
click link "Add Content"
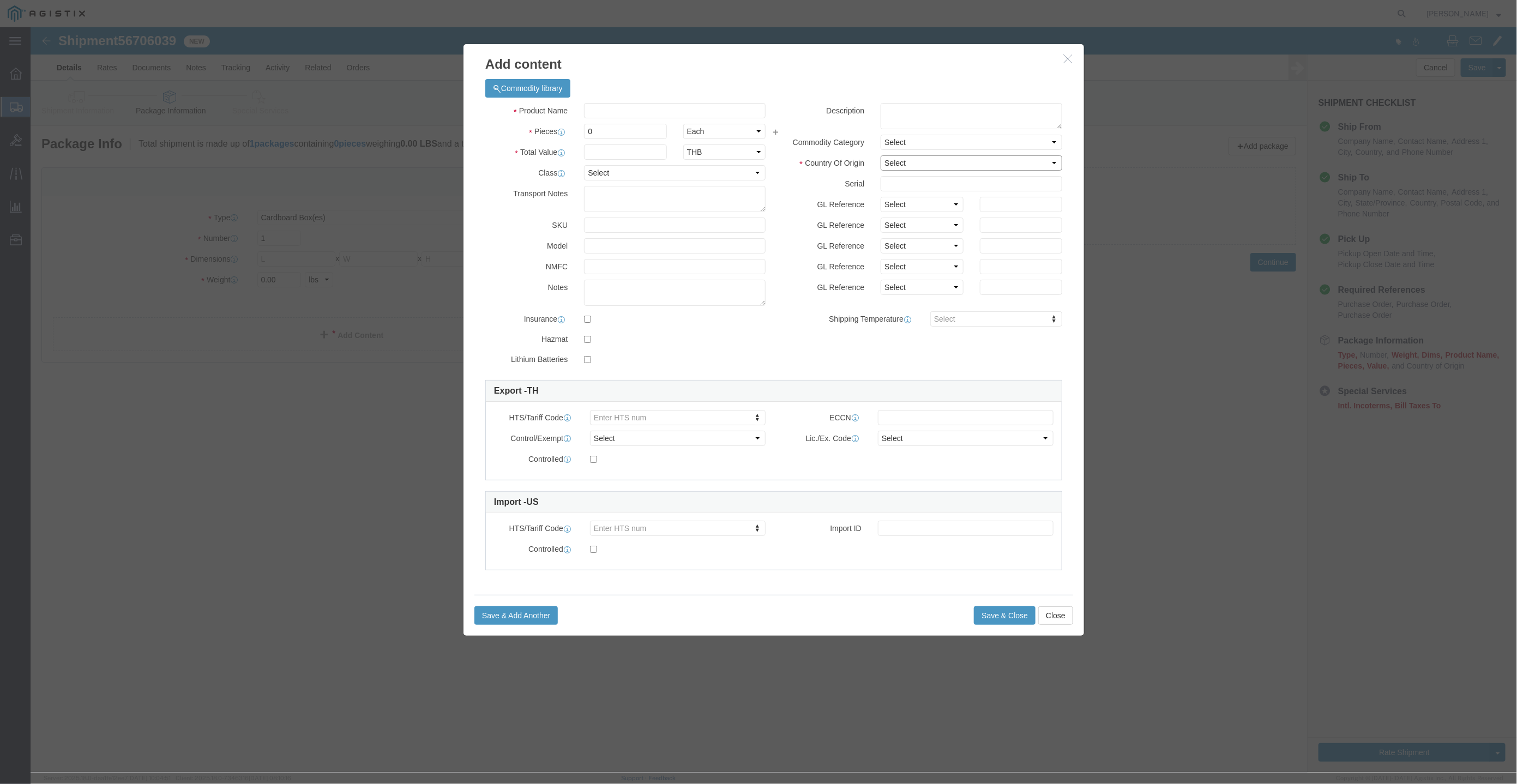
click select "Select Afghanistan Åland Islands Albania Algeria American Samoa Andorra Angola …"
click icon "button"
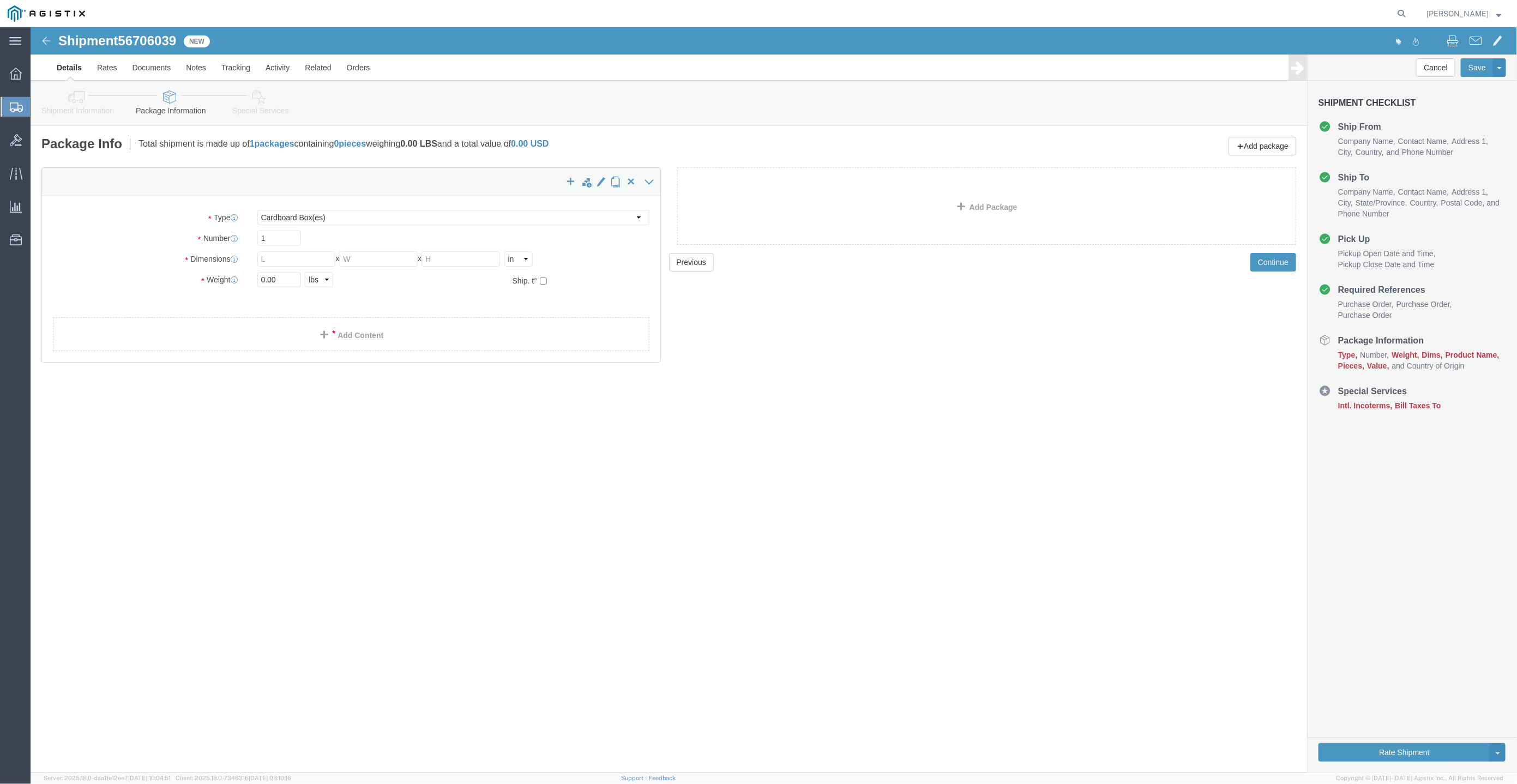
click icon
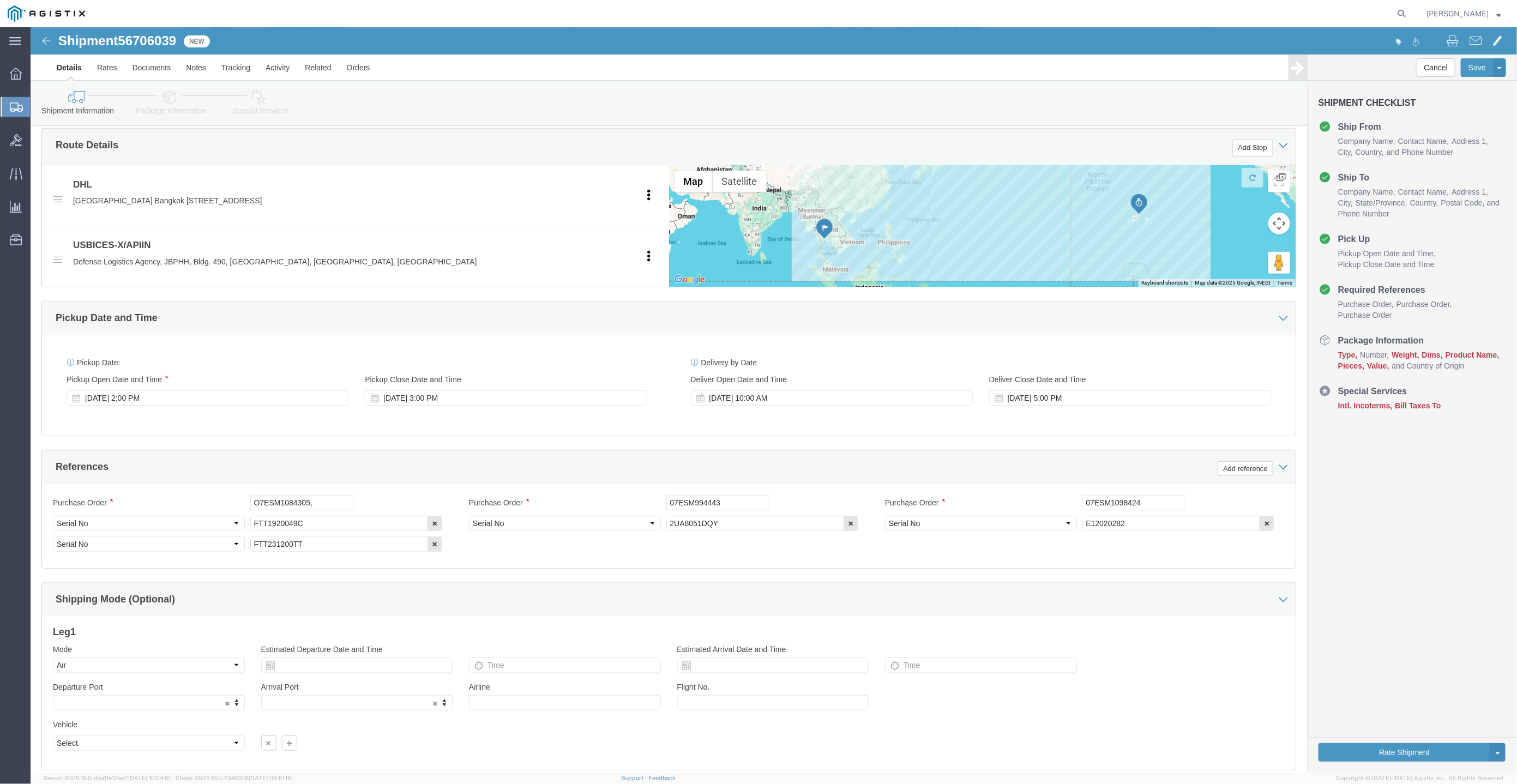
scroll to position [439, 0]
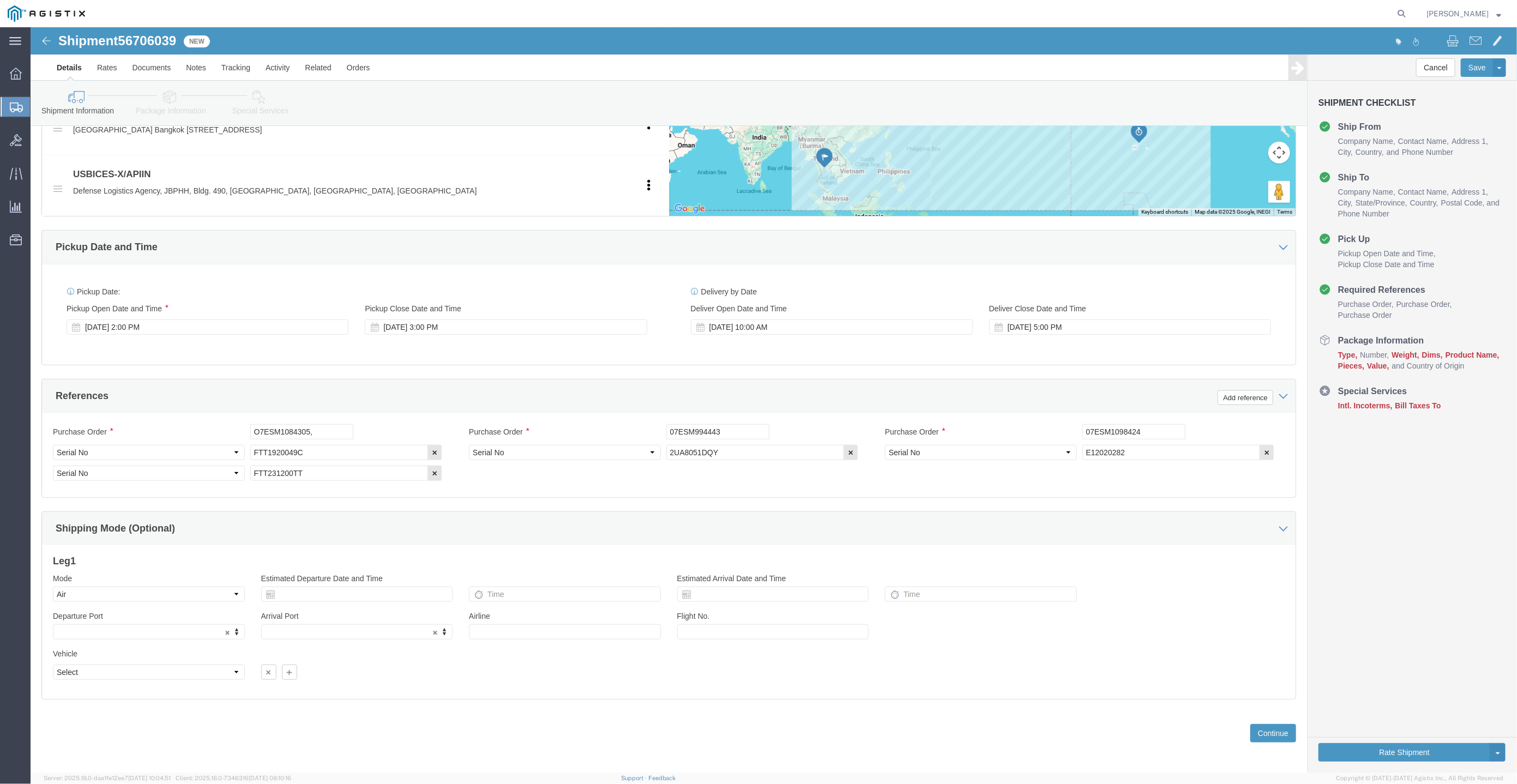
click div "Shipment Information Package Information Special Services Loading Routing"
click link "Package Information"
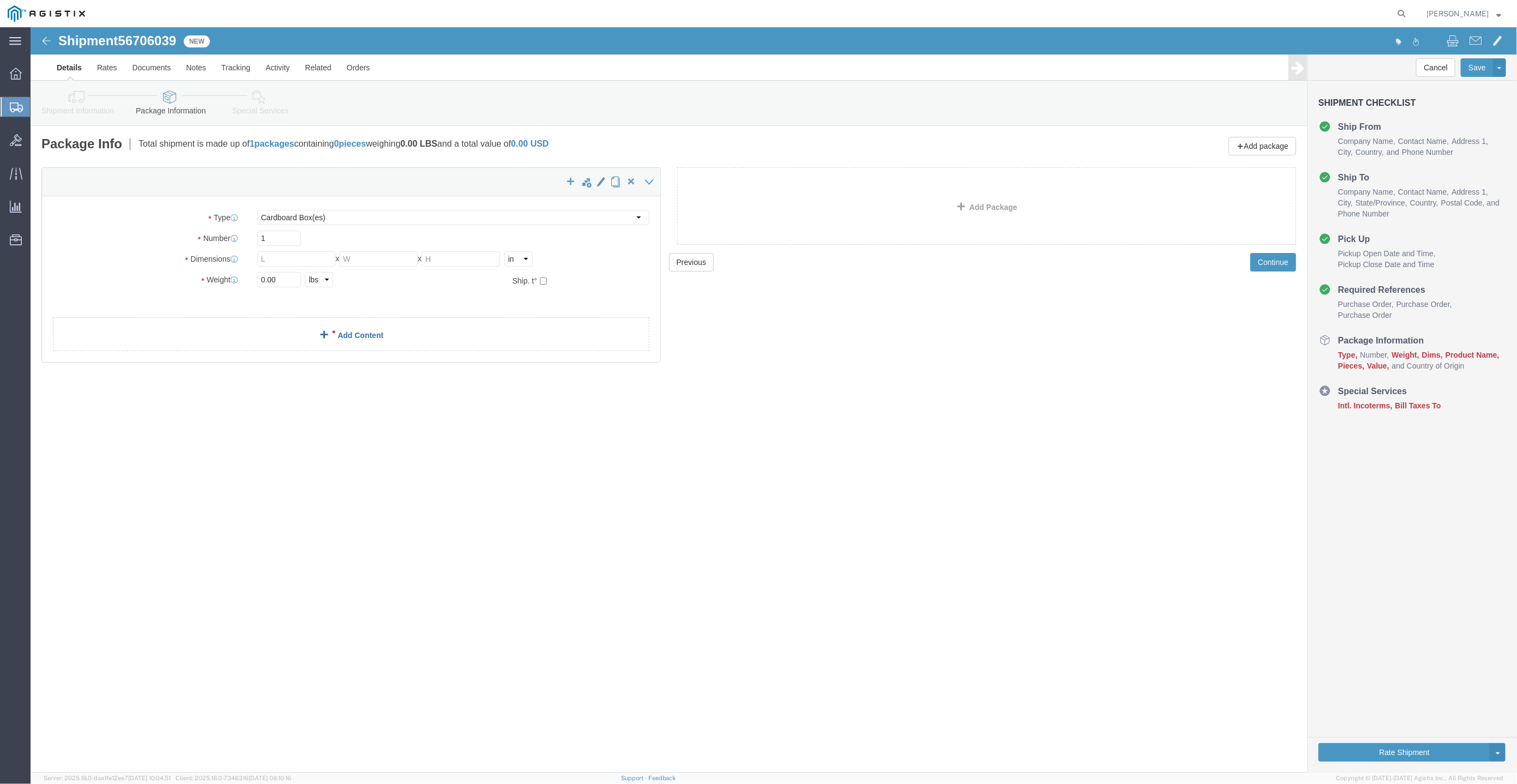
click link "Add Content"
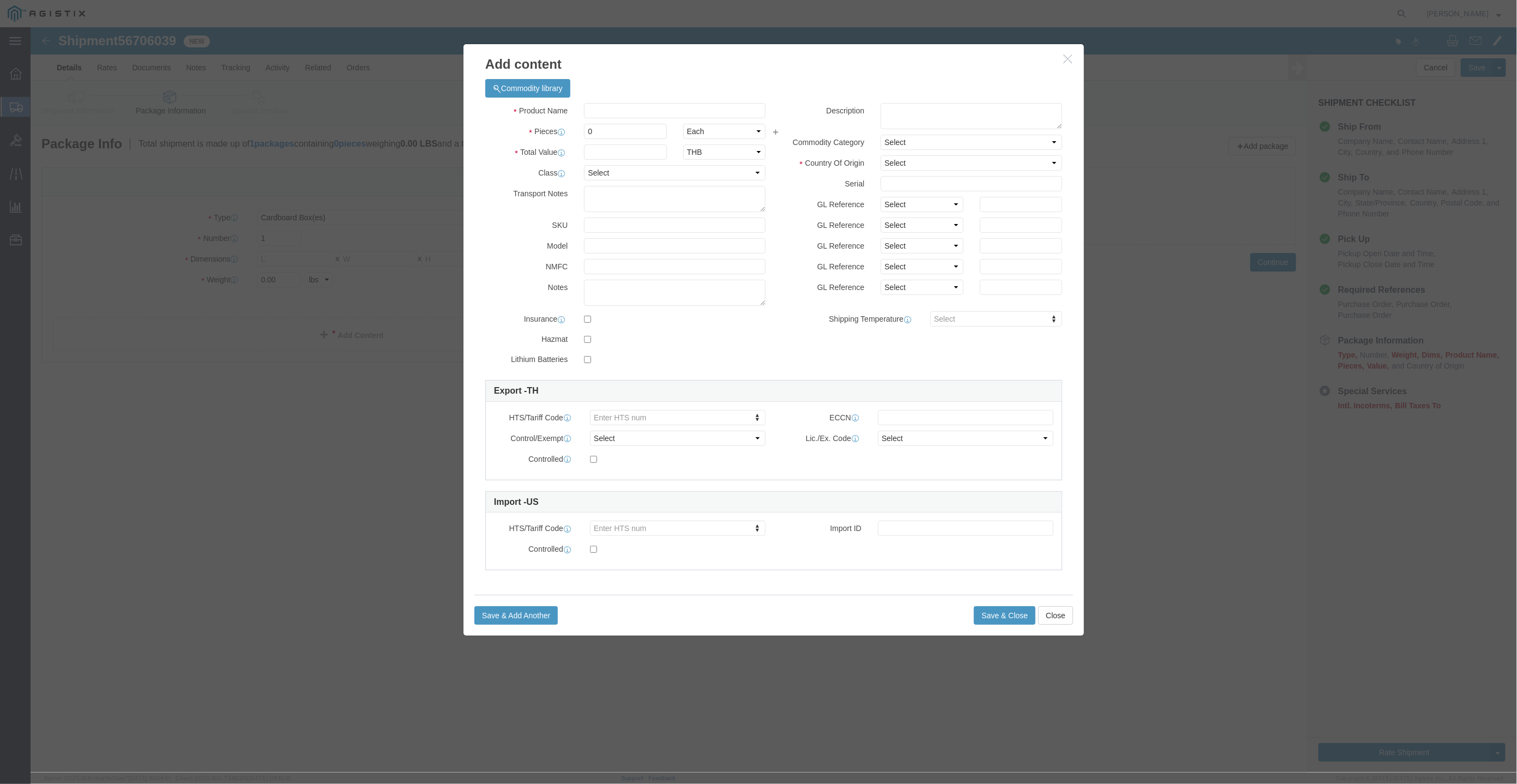
click button "button"
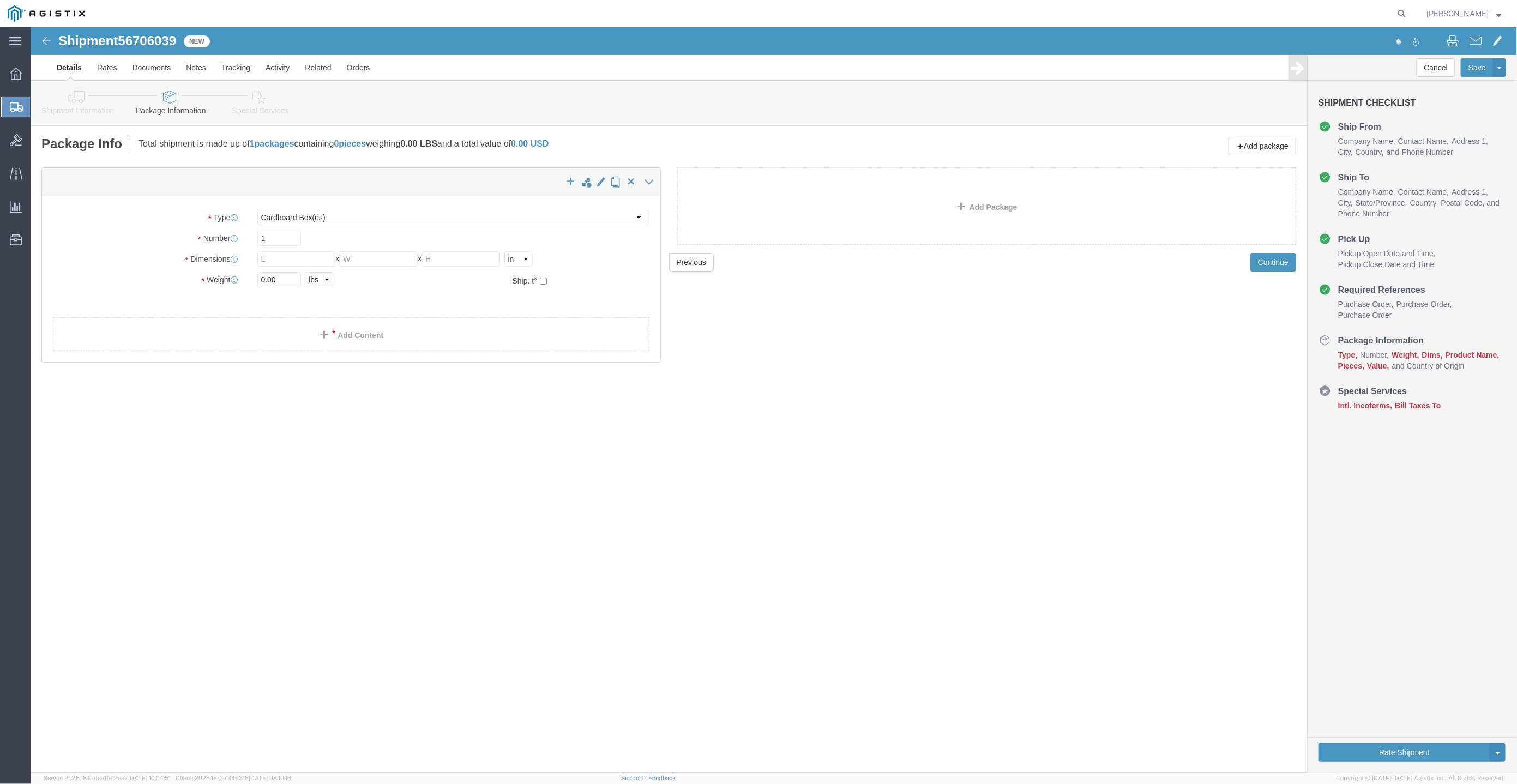
click li "Package Information"
click link "Shipment Information"
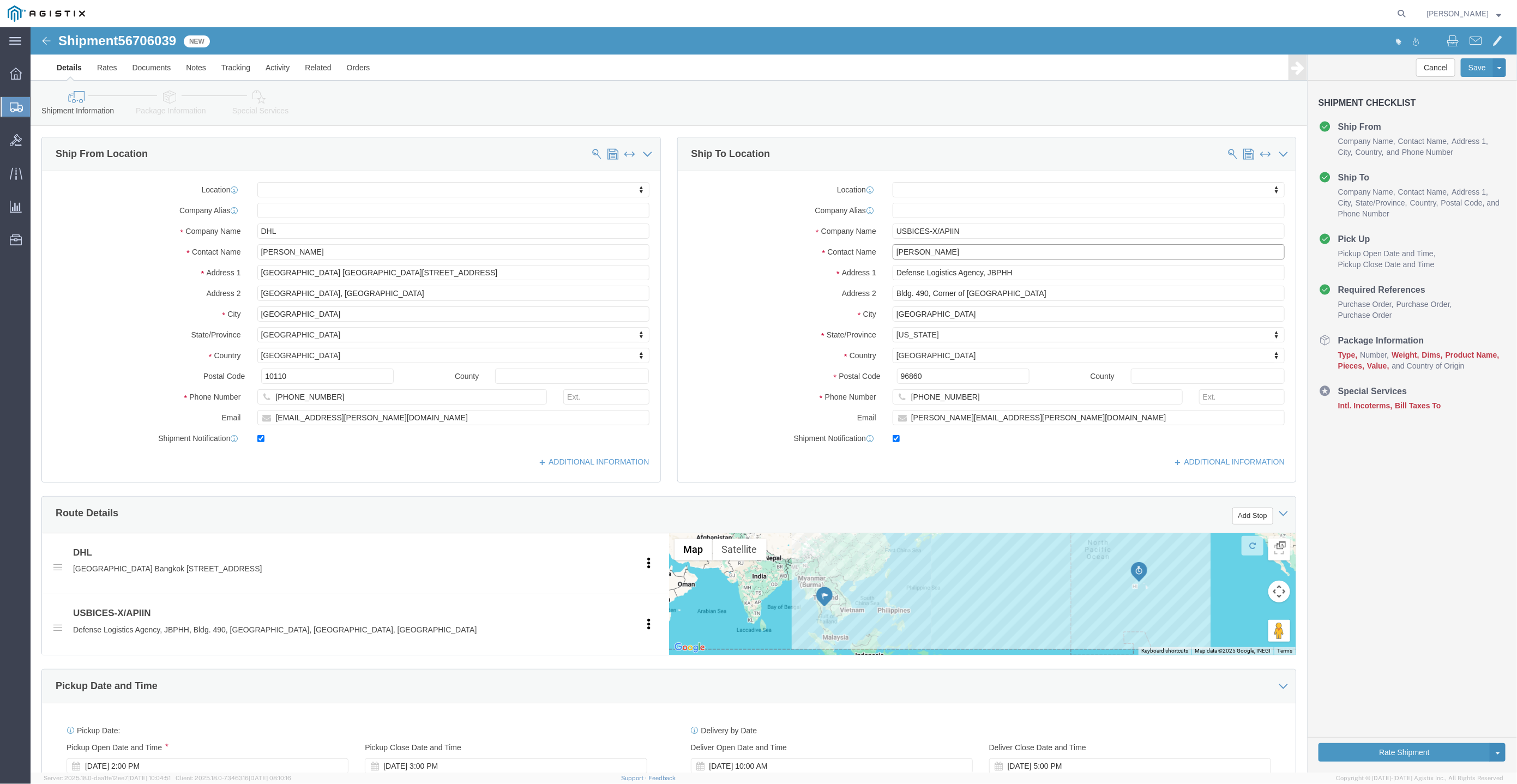
drag, startPoint x: 921, startPoint y: 226, endPoint x: 824, endPoint y: 226, distance: 97.0
click div "Contact Name Nicholas Blandy"
click span "56706039"
copy span "56706039"
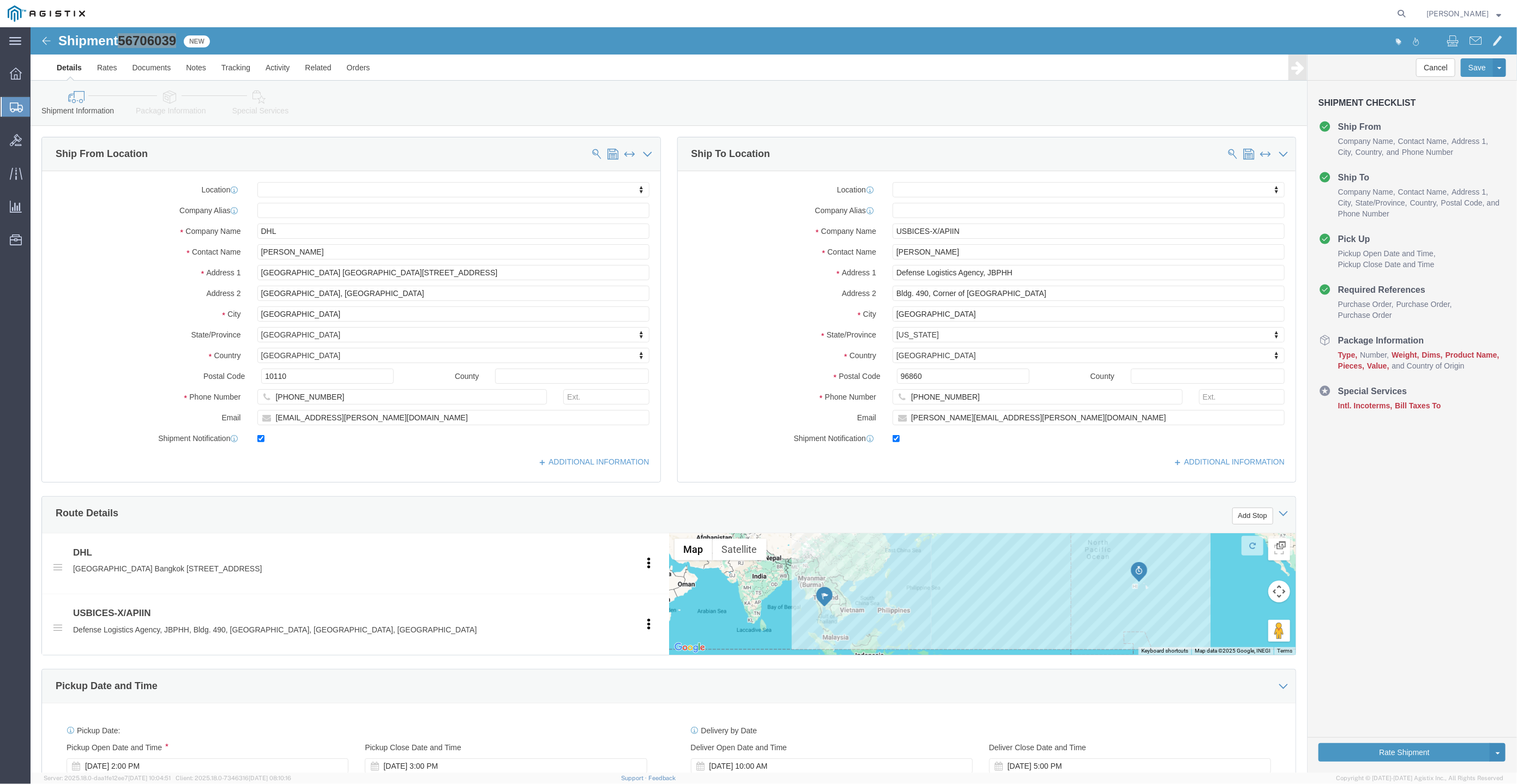
click at [1455, 17] on span "Nicholas Blandy" at bounding box center [1458, 14] width 62 height 12
click at [1452, 82] on link "Logout" at bounding box center [1464, 76] width 91 height 19
